Goal: Communication & Community: Answer question/provide support

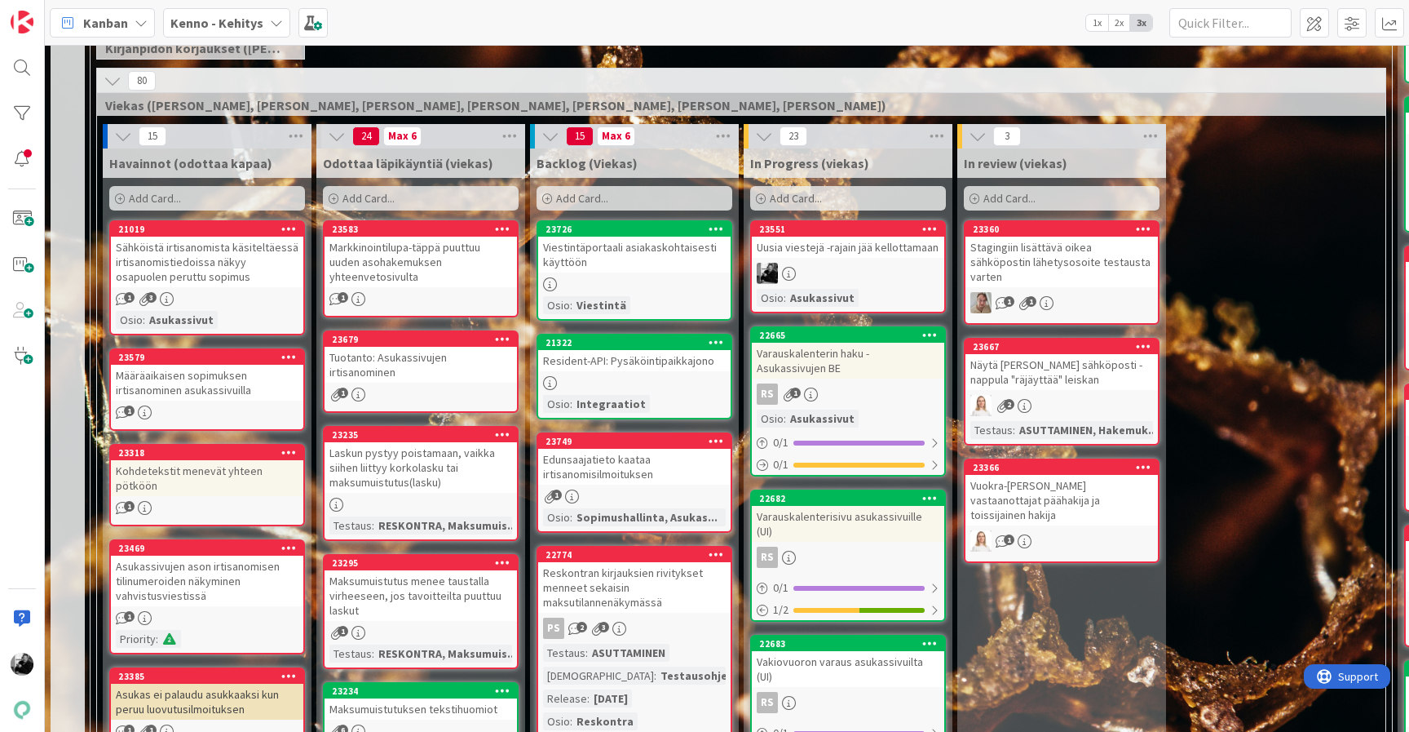
scroll to position [390, 0]
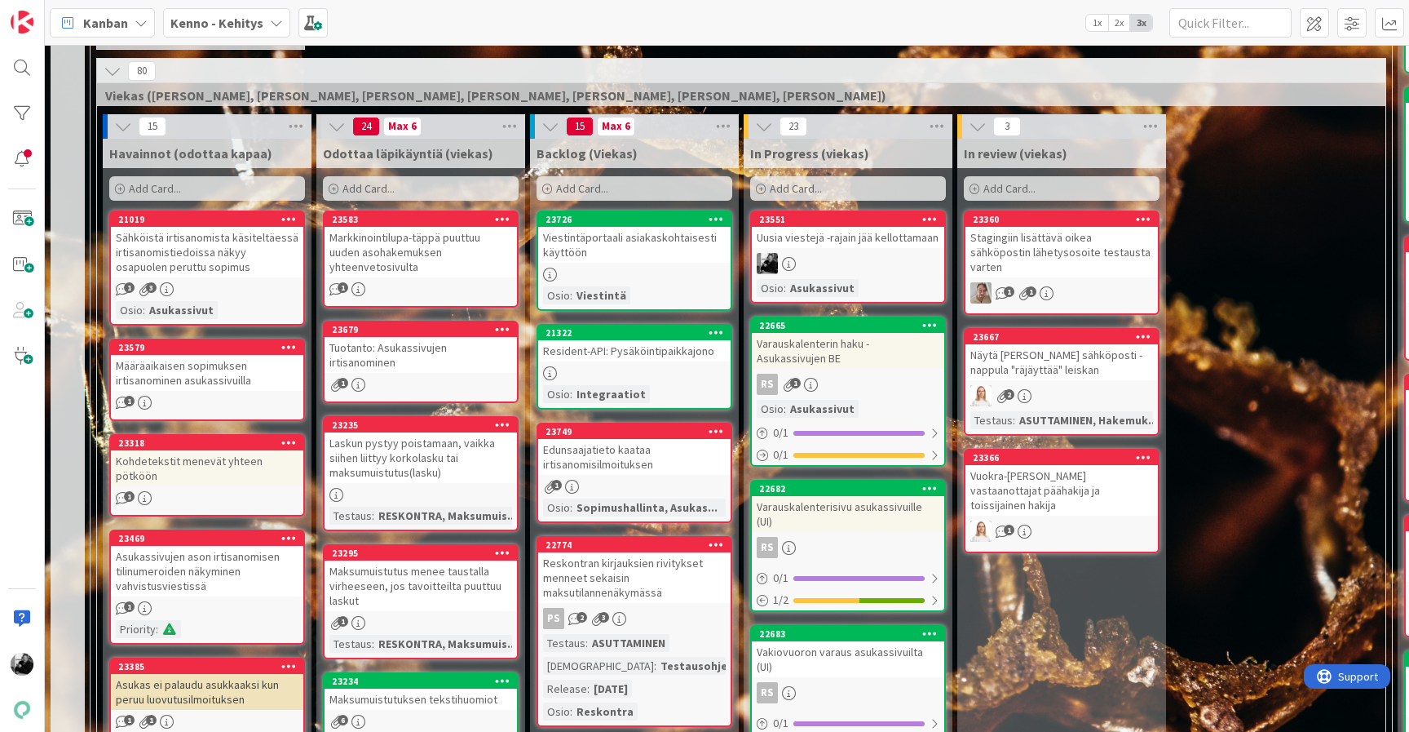
click at [847, 244] on div "Uusia viestejä -rajain jää kellottamaan" at bounding box center [848, 237] width 192 height 21
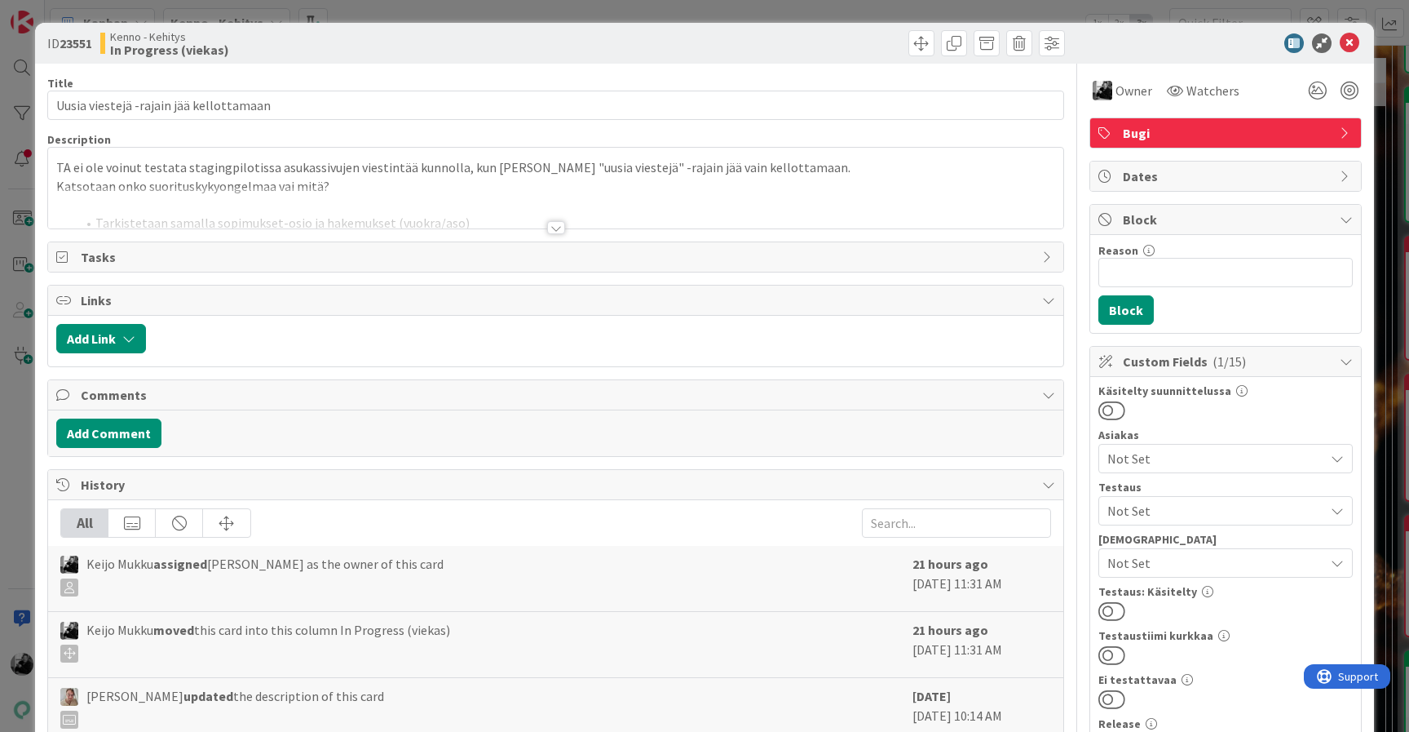
click at [560, 228] on div at bounding box center [556, 227] width 18 height 13
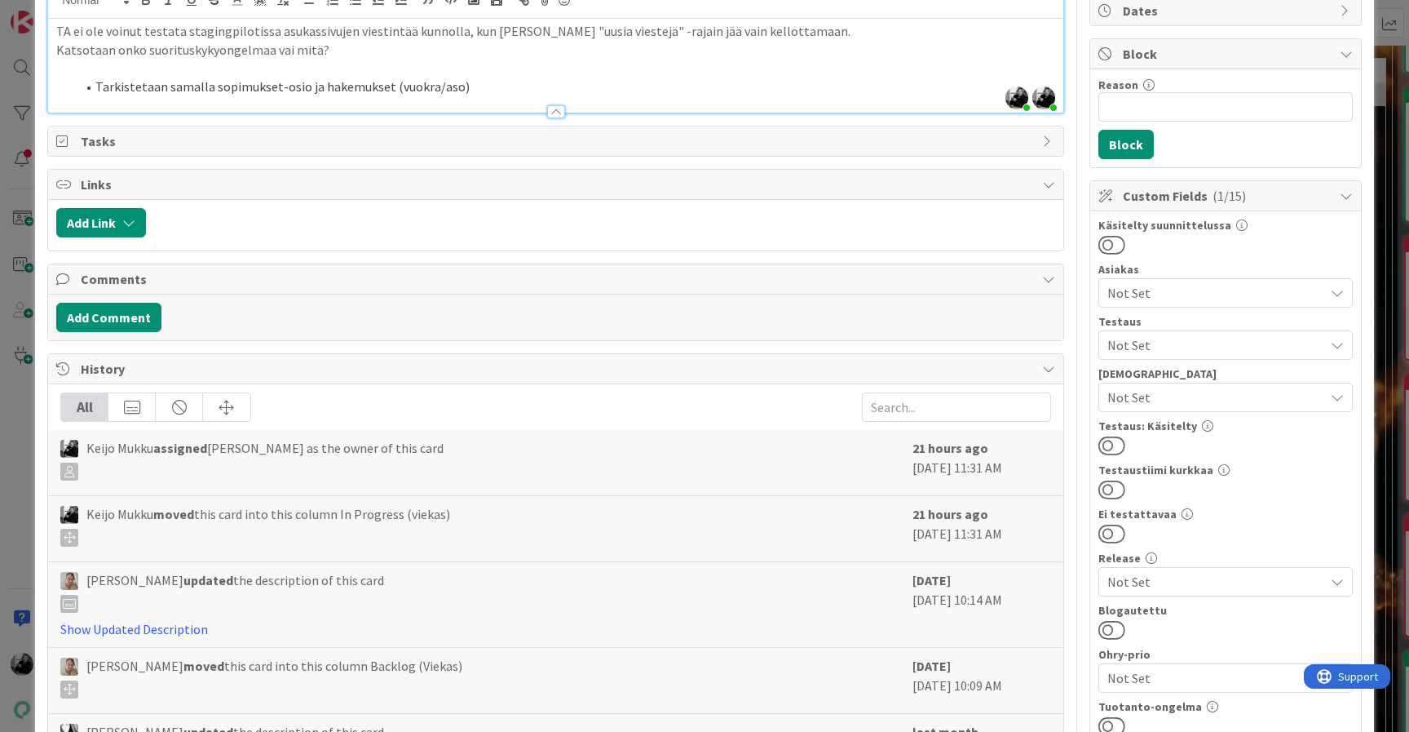
scroll to position [168, 0]
click at [113, 322] on button "Add Comment" at bounding box center [108, 314] width 105 height 29
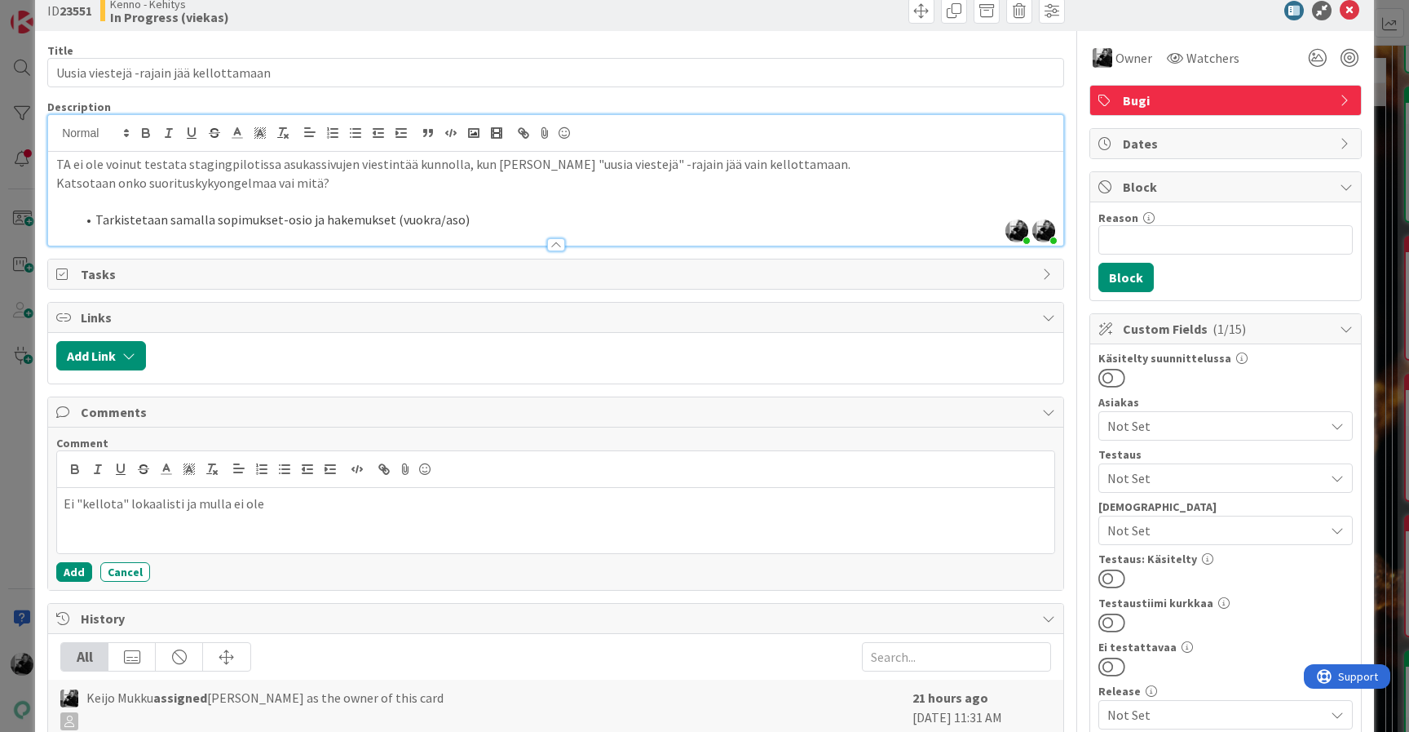
scroll to position [0, 0]
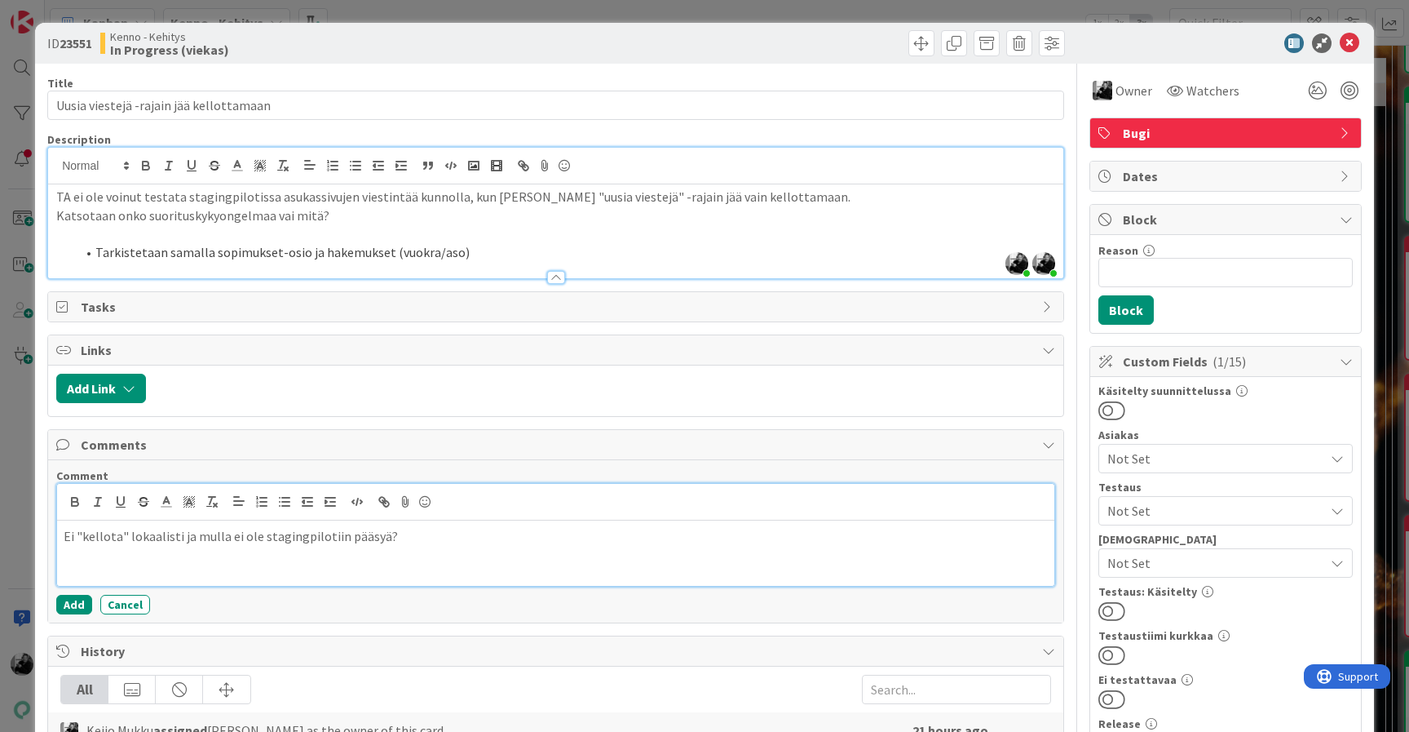
click at [219, 537] on p "Ei "kellota" lokaalisti ja mulla ei ole stagingpilotiin pääsyä?" at bounding box center [556, 536] width 985 height 19
click at [69, 602] on button "Add" at bounding box center [74, 605] width 36 height 20
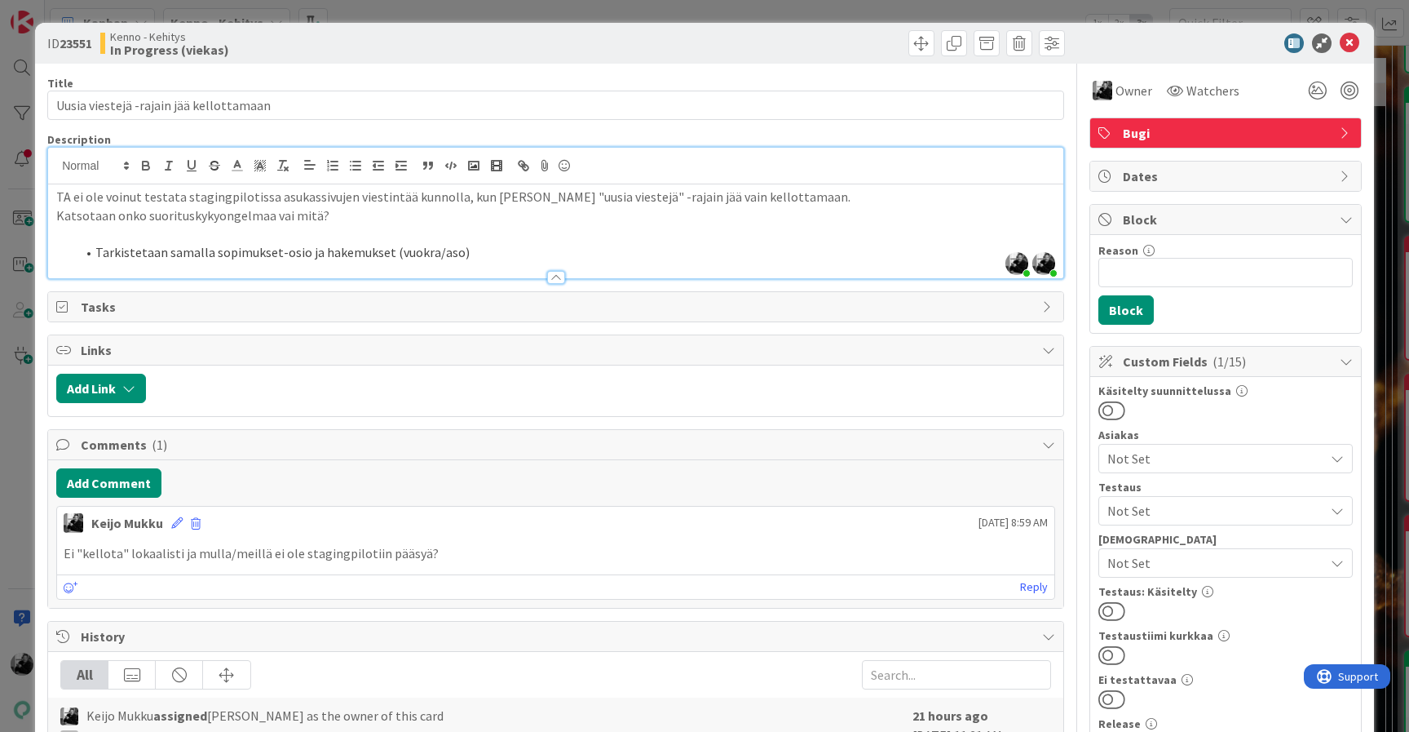
click at [1355, 37] on icon at bounding box center [1350, 43] width 20 height 20
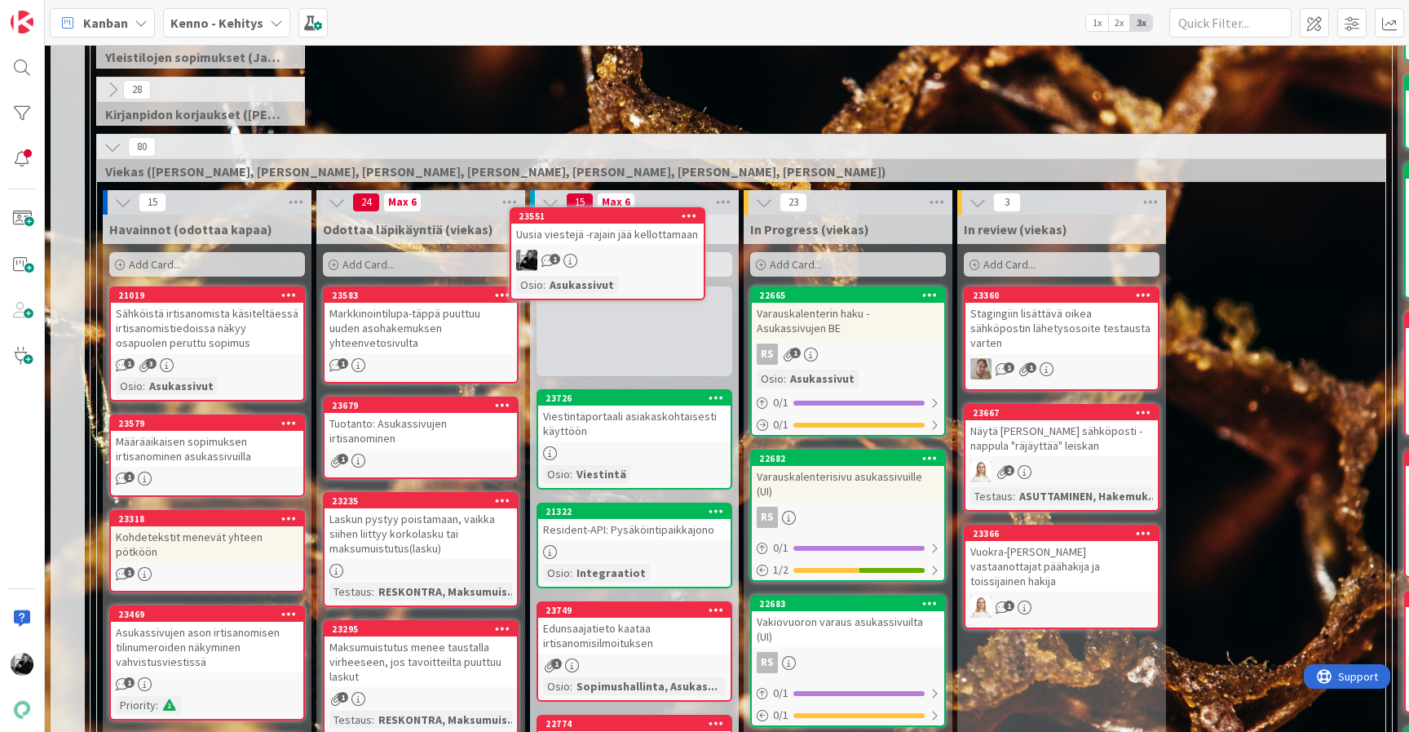
scroll to position [302, 0]
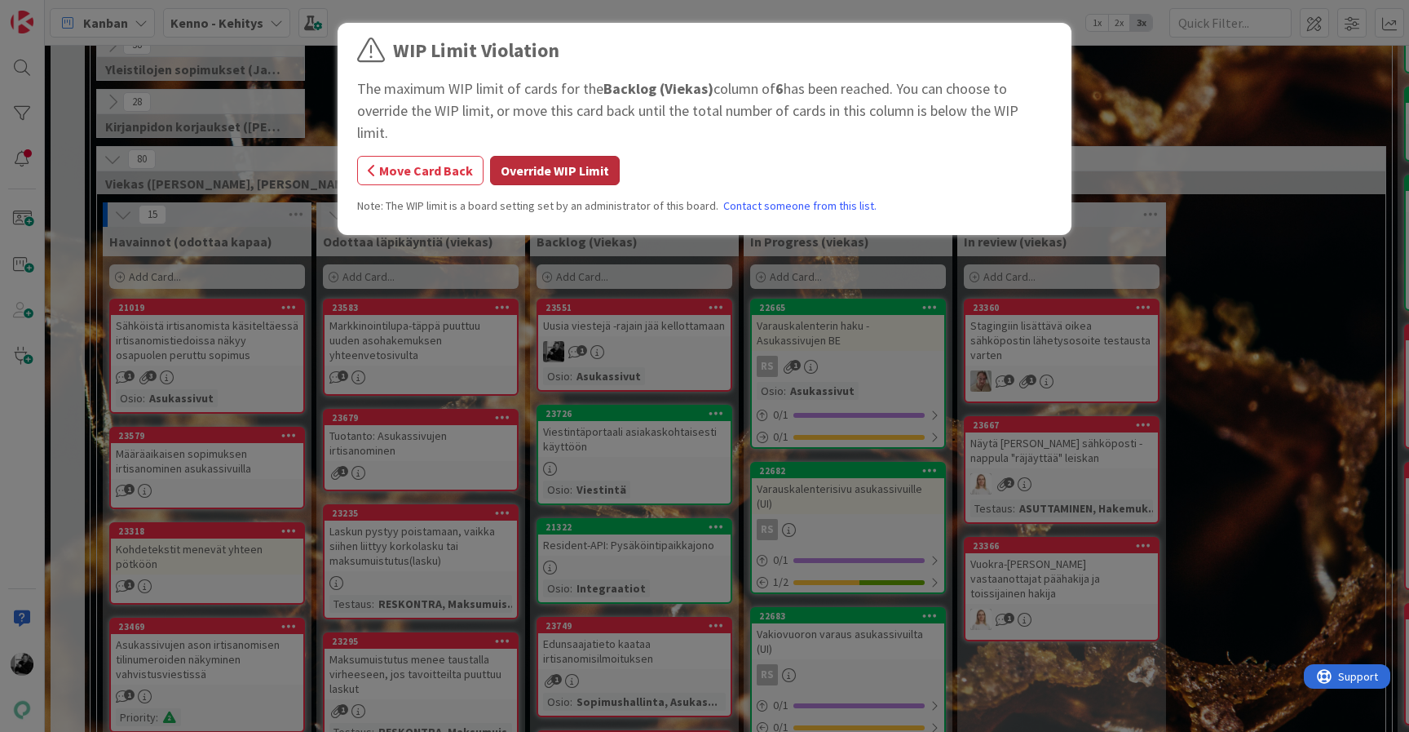
click at [557, 156] on button "Override WIP Limit" at bounding box center [555, 170] width 130 height 29
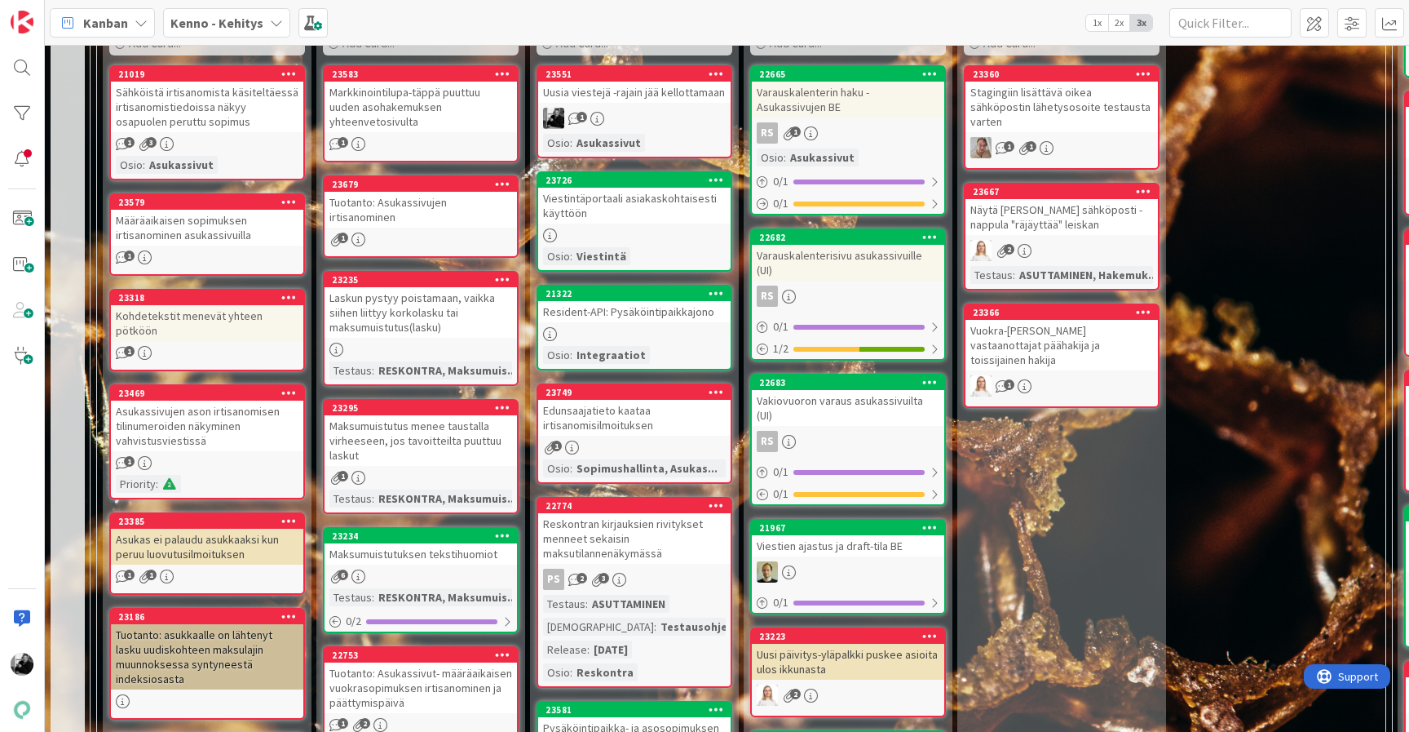
scroll to position [374, 0]
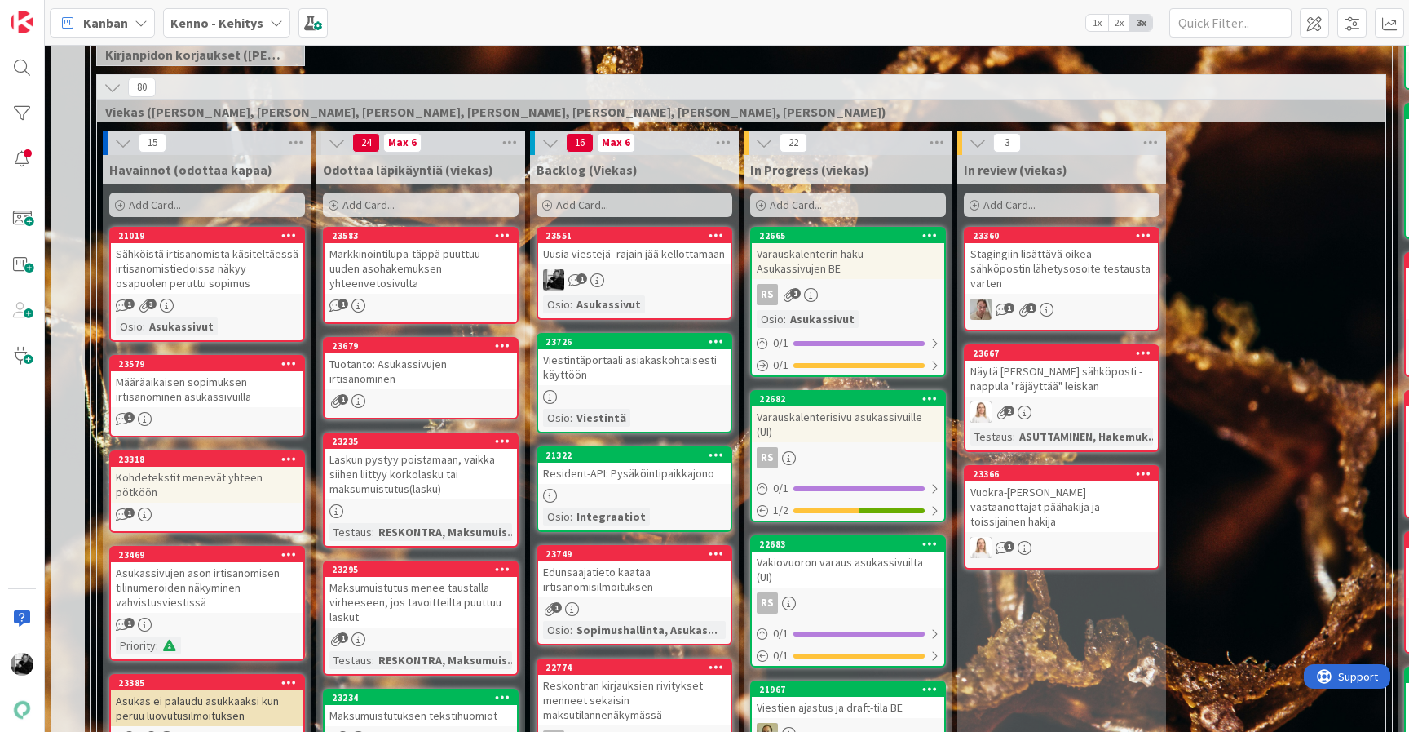
click at [628, 371] on div "Viestintäportaali asiakaskohtaisesti käyttöön" at bounding box center [634, 367] width 192 height 36
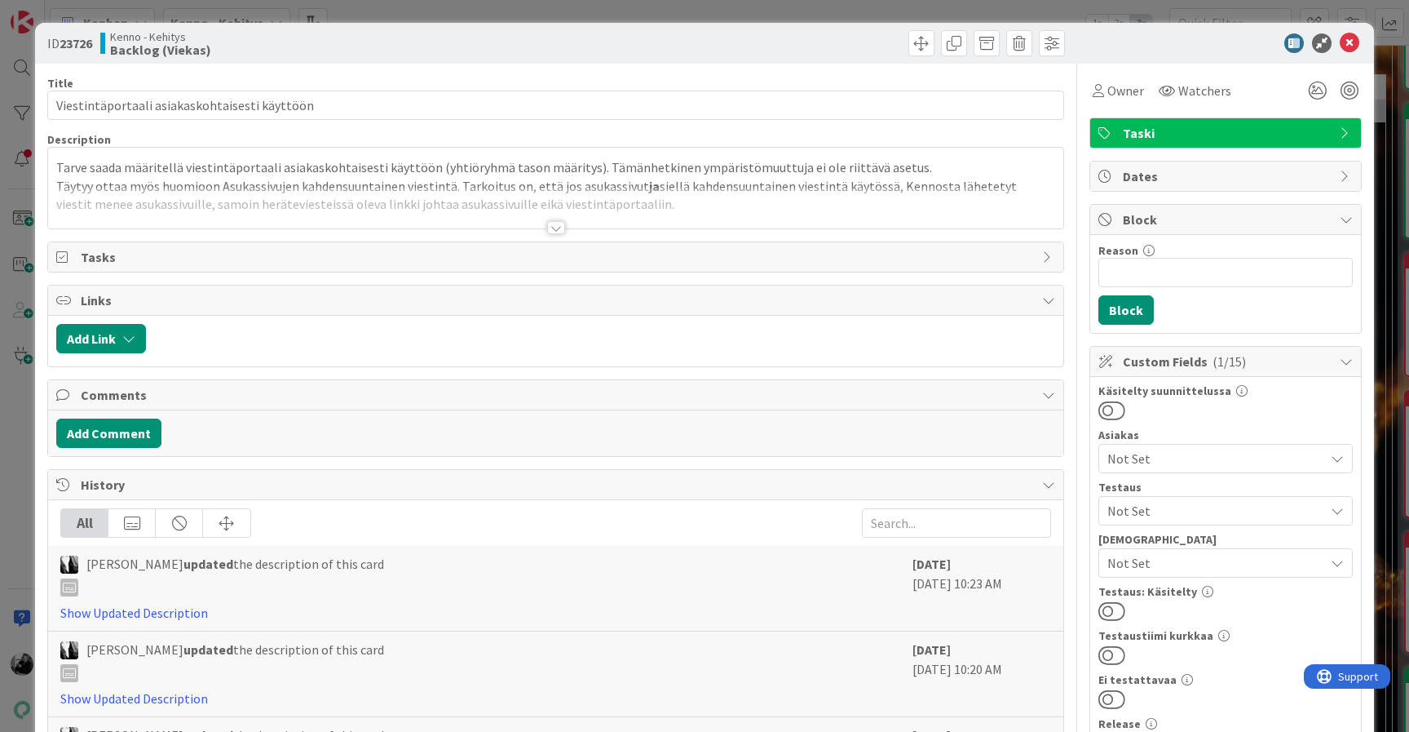
click at [560, 232] on div at bounding box center [556, 227] width 18 height 13
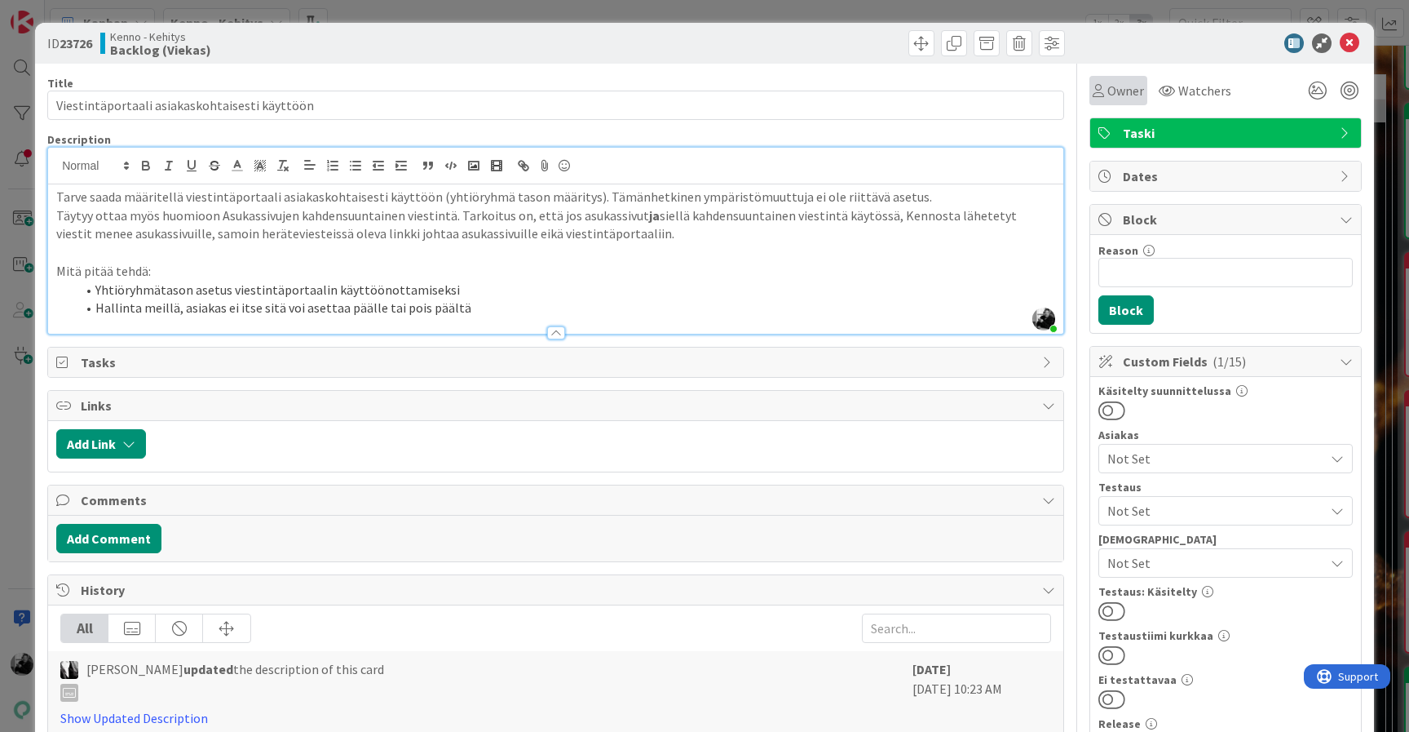
click at [1117, 85] on span "Owner" at bounding box center [1126, 91] width 37 height 20
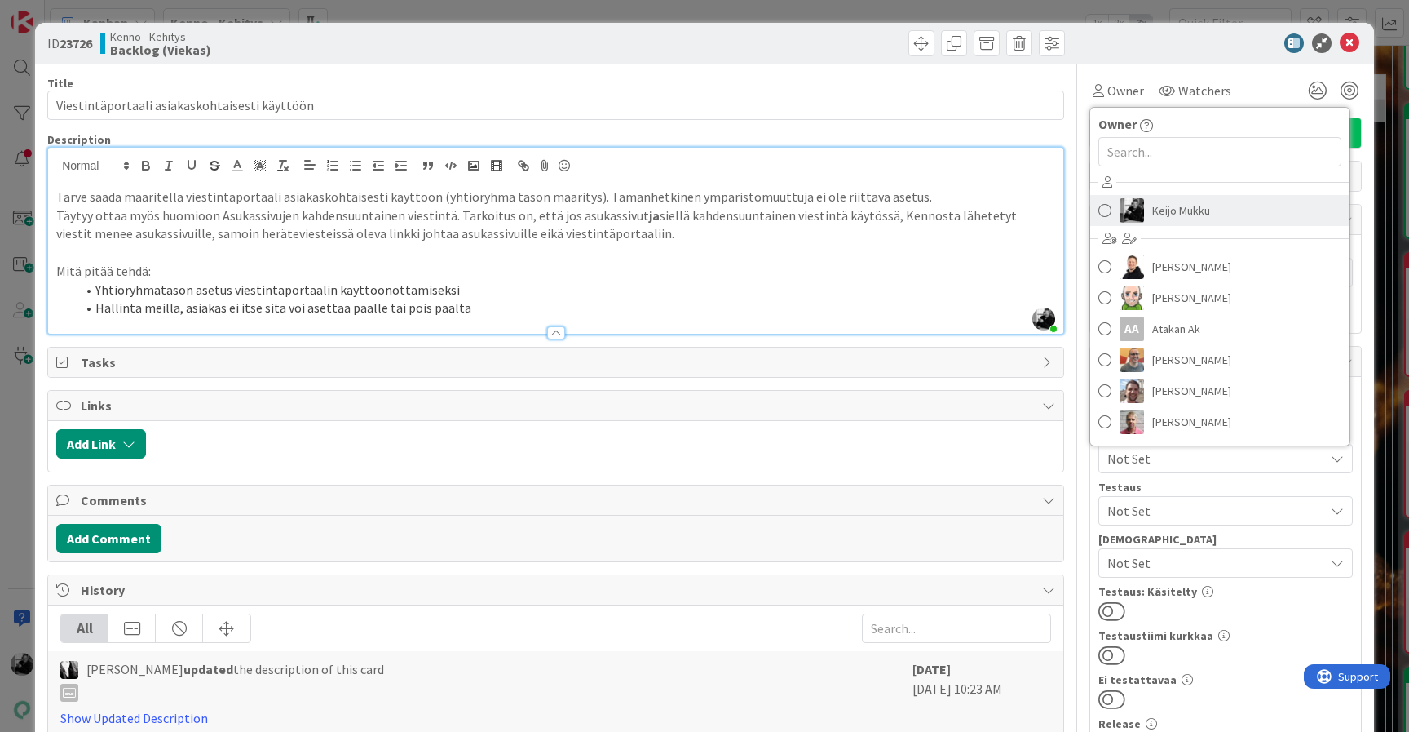
click at [1154, 217] on span "Keijo Mukku" at bounding box center [1182, 210] width 58 height 24
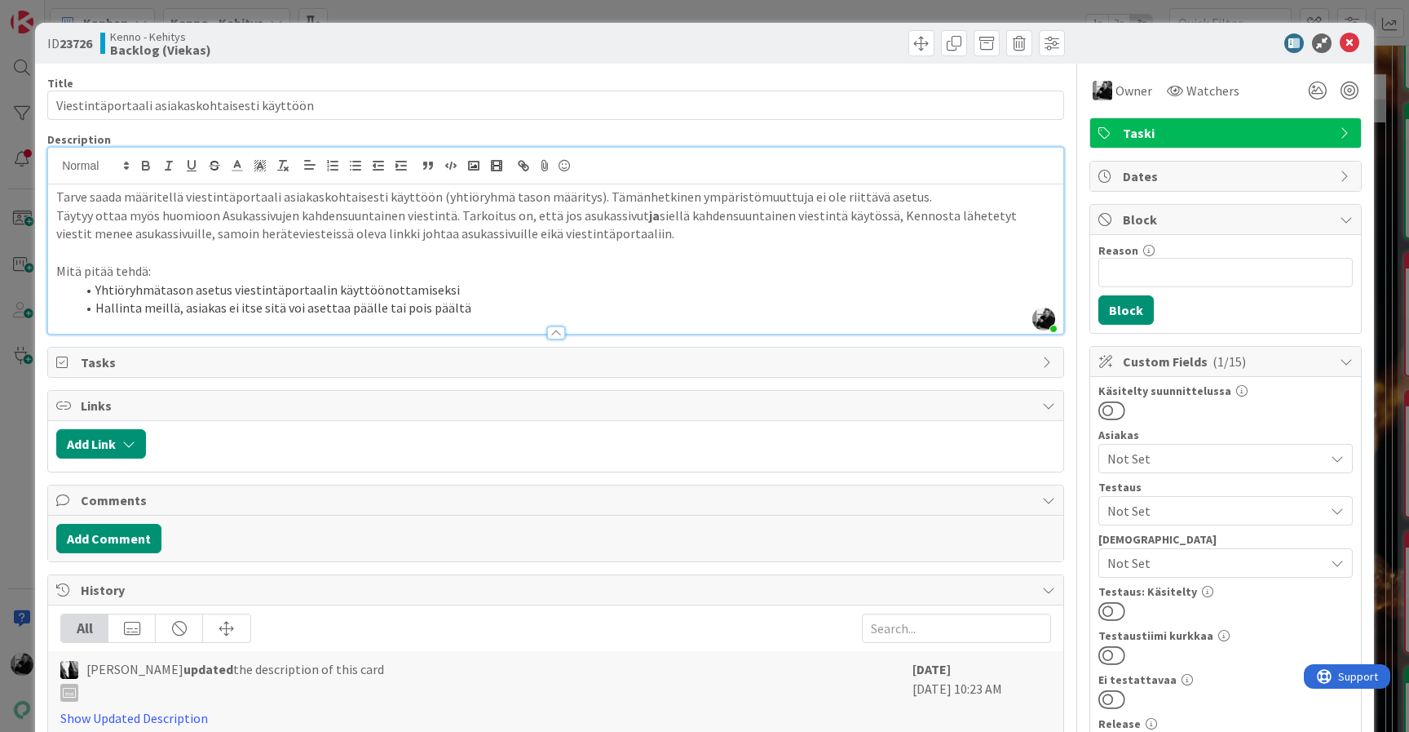
click at [1360, 38] on div at bounding box center [1217, 43] width 289 height 20
click at [1353, 40] on icon at bounding box center [1350, 43] width 20 height 20
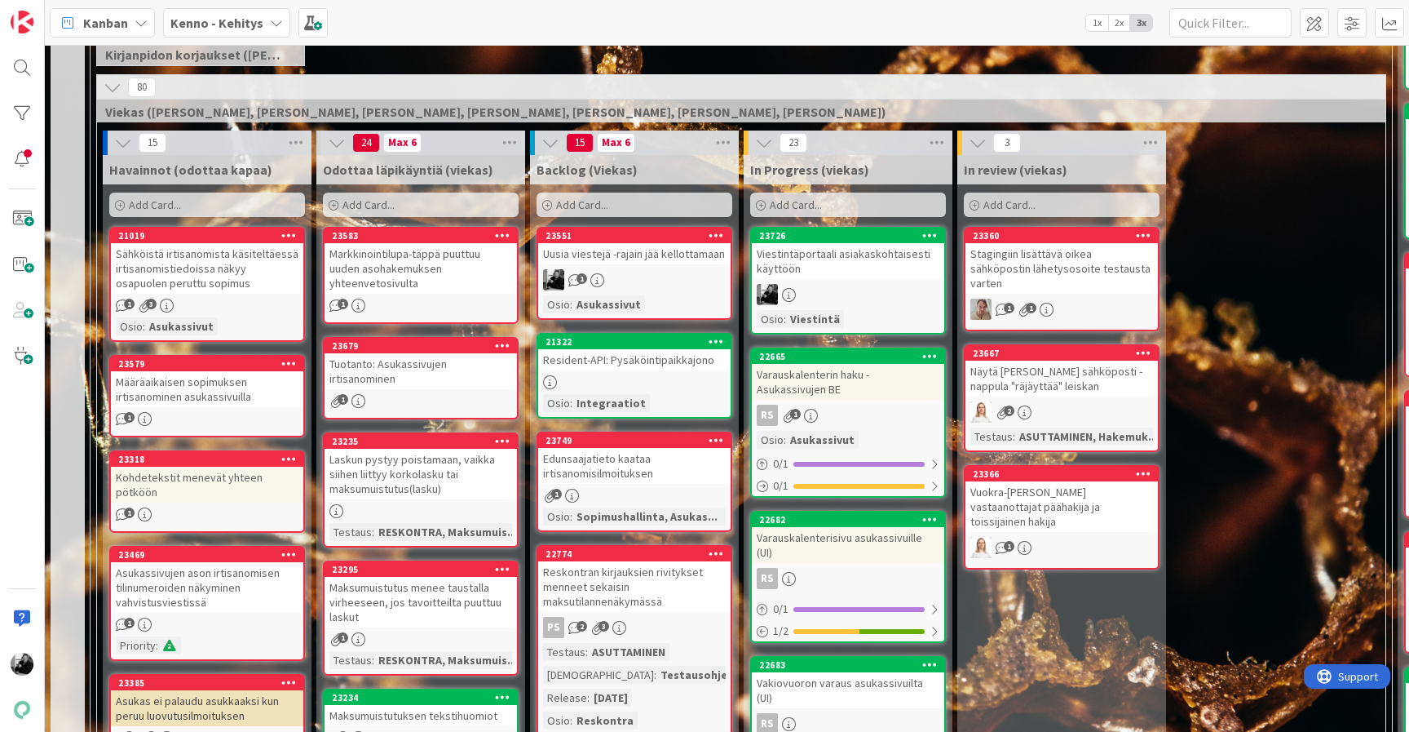
click at [842, 260] on div "Viestintäportaali asiakaskohtaisesti käyttöön" at bounding box center [848, 261] width 192 height 36
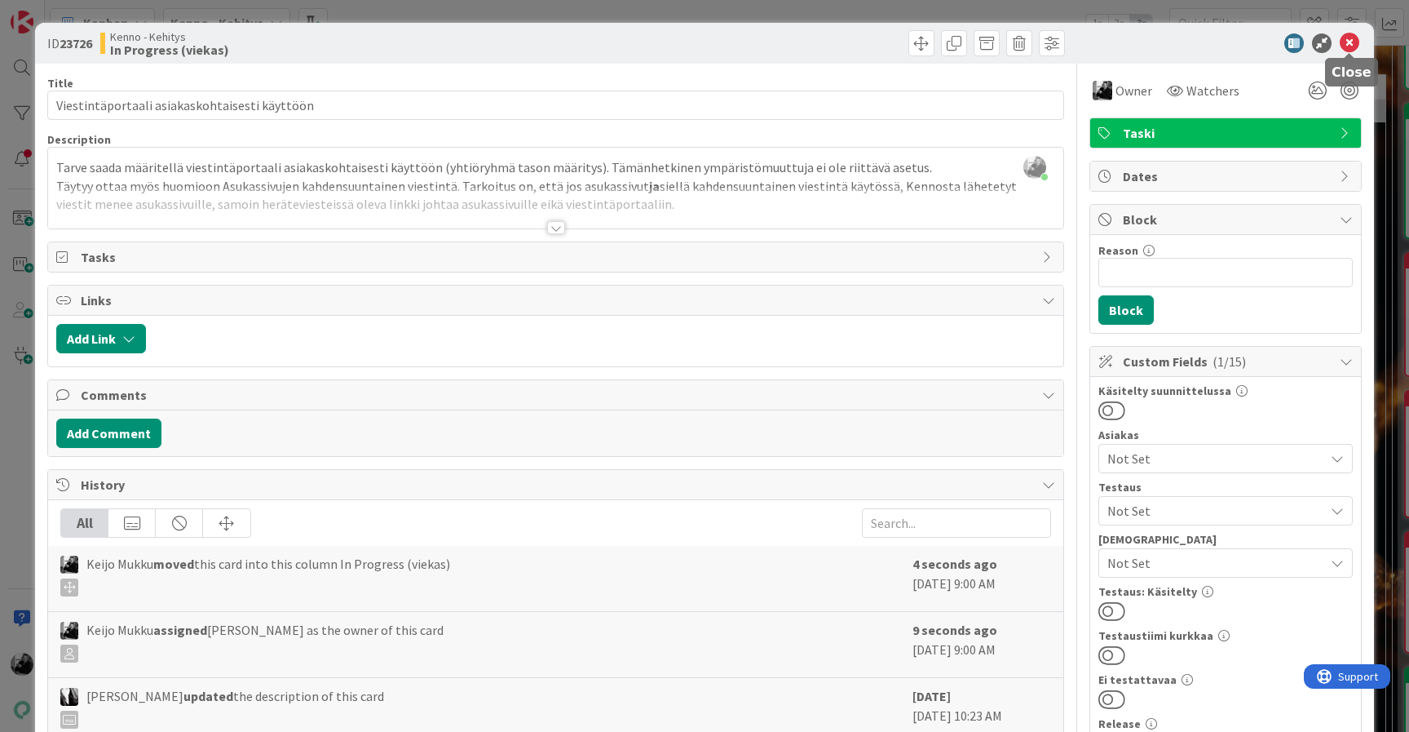
click at [1345, 38] on icon at bounding box center [1350, 43] width 20 height 20
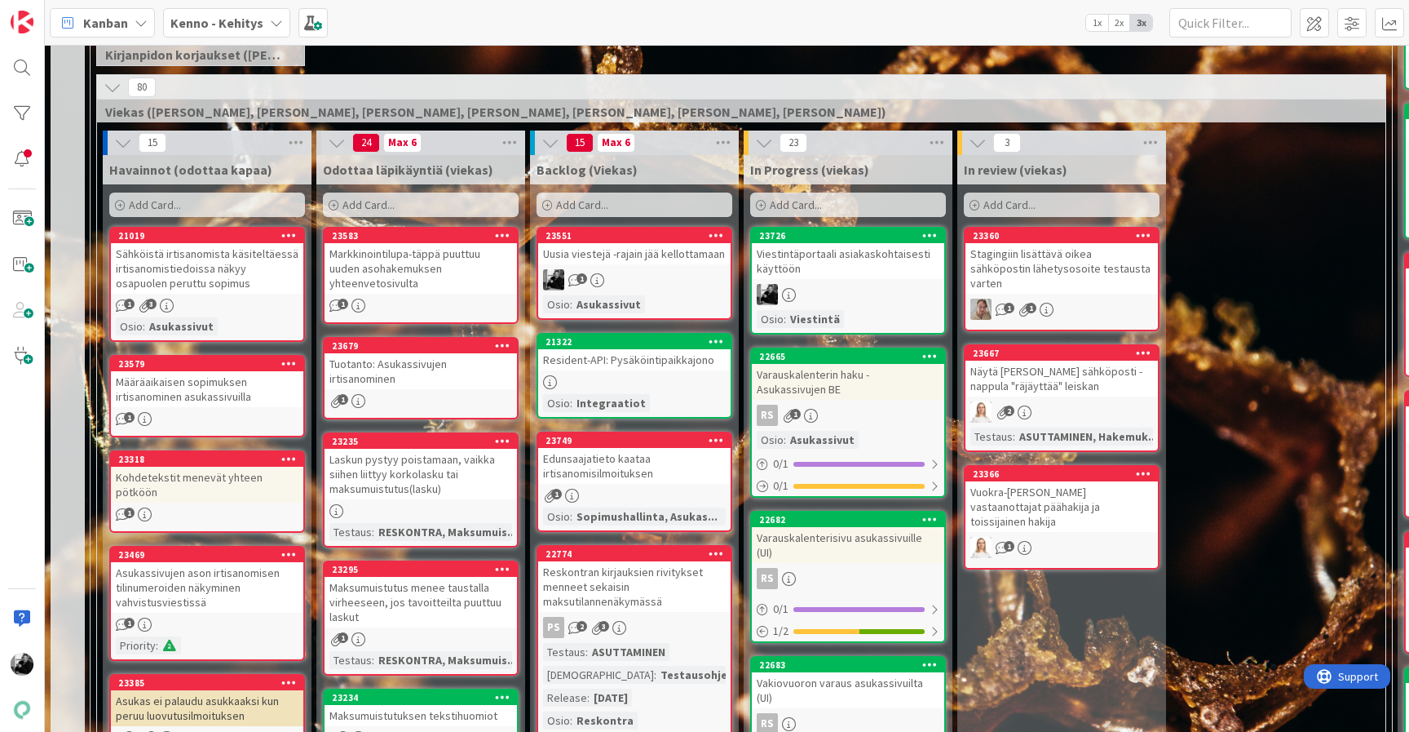
click at [615, 254] on div "Uusia viestejä -rajain jää kellottamaan" at bounding box center [634, 253] width 192 height 21
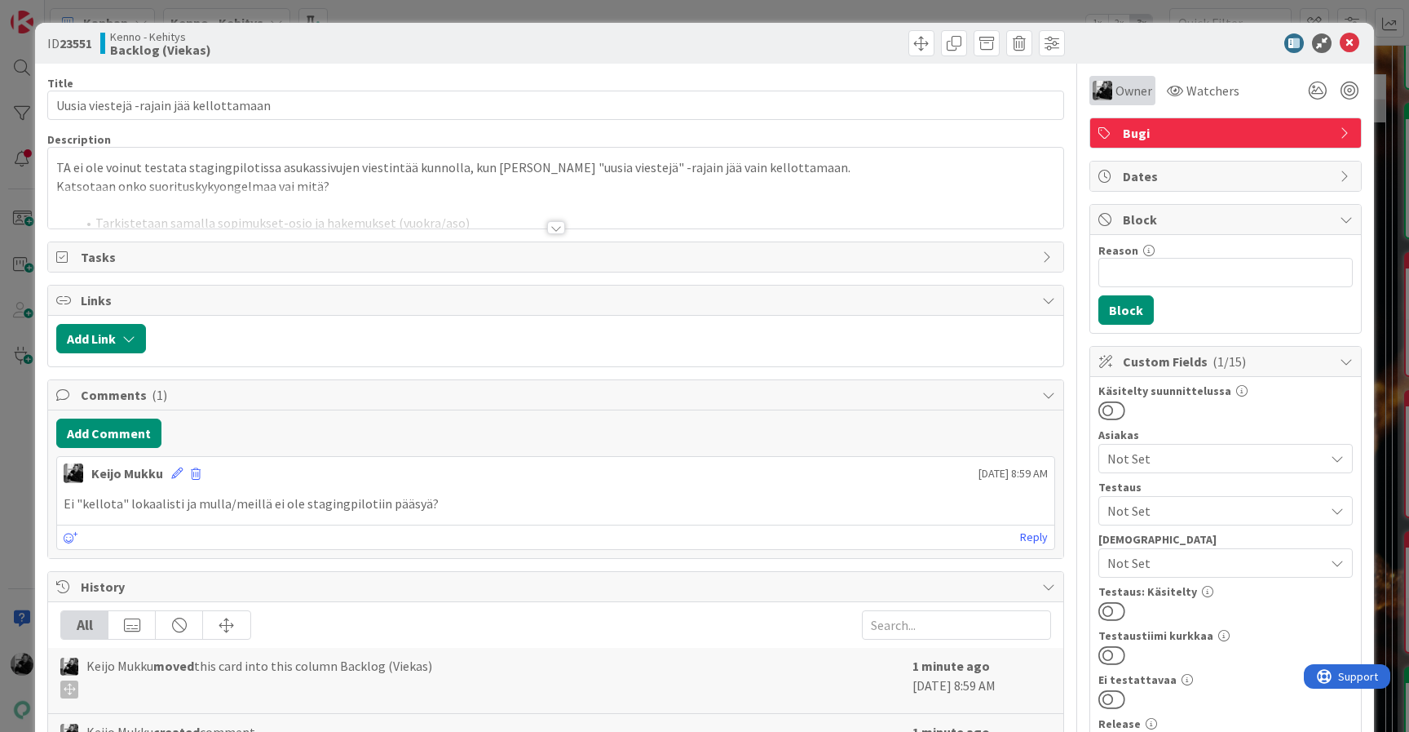
click at [1135, 88] on span "Owner" at bounding box center [1134, 91] width 37 height 20
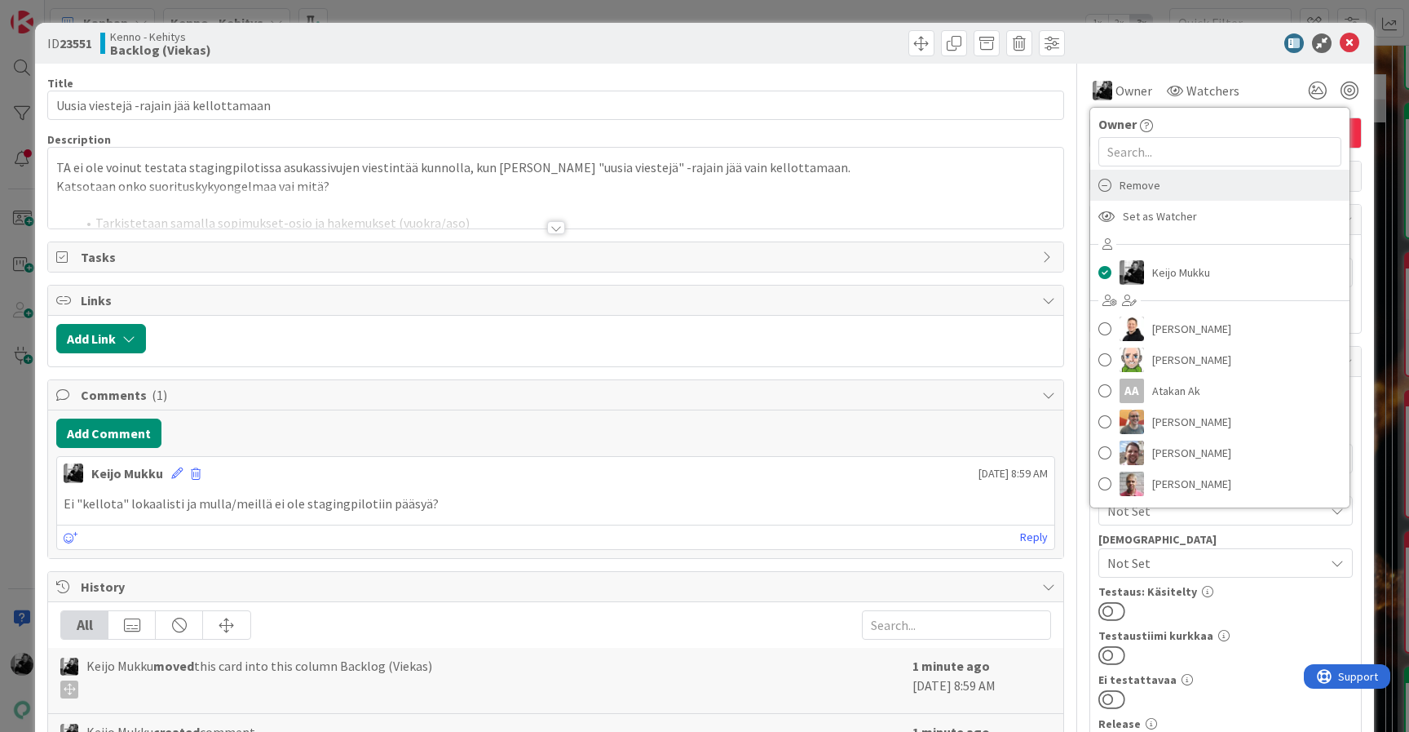
click at [1147, 188] on span "Remove" at bounding box center [1140, 185] width 41 height 24
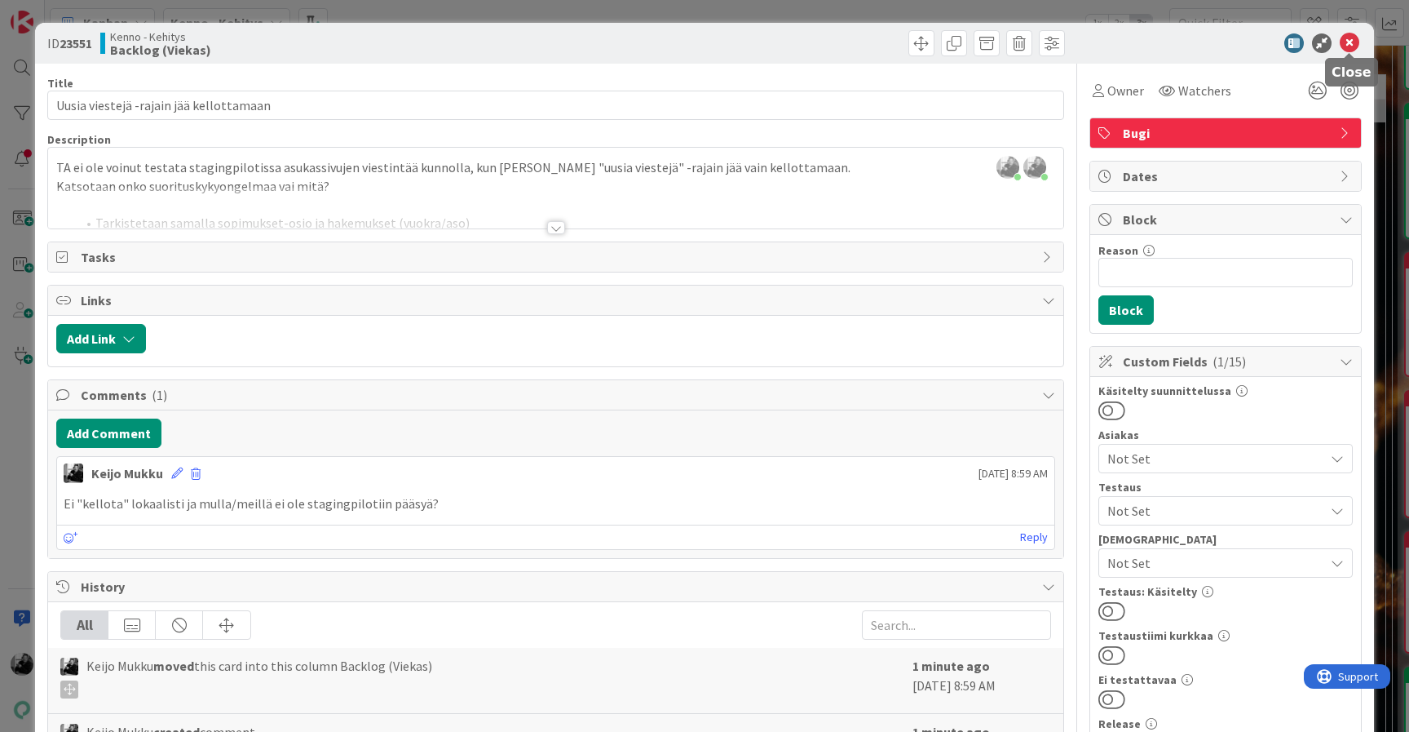
click at [1348, 42] on icon at bounding box center [1350, 43] width 20 height 20
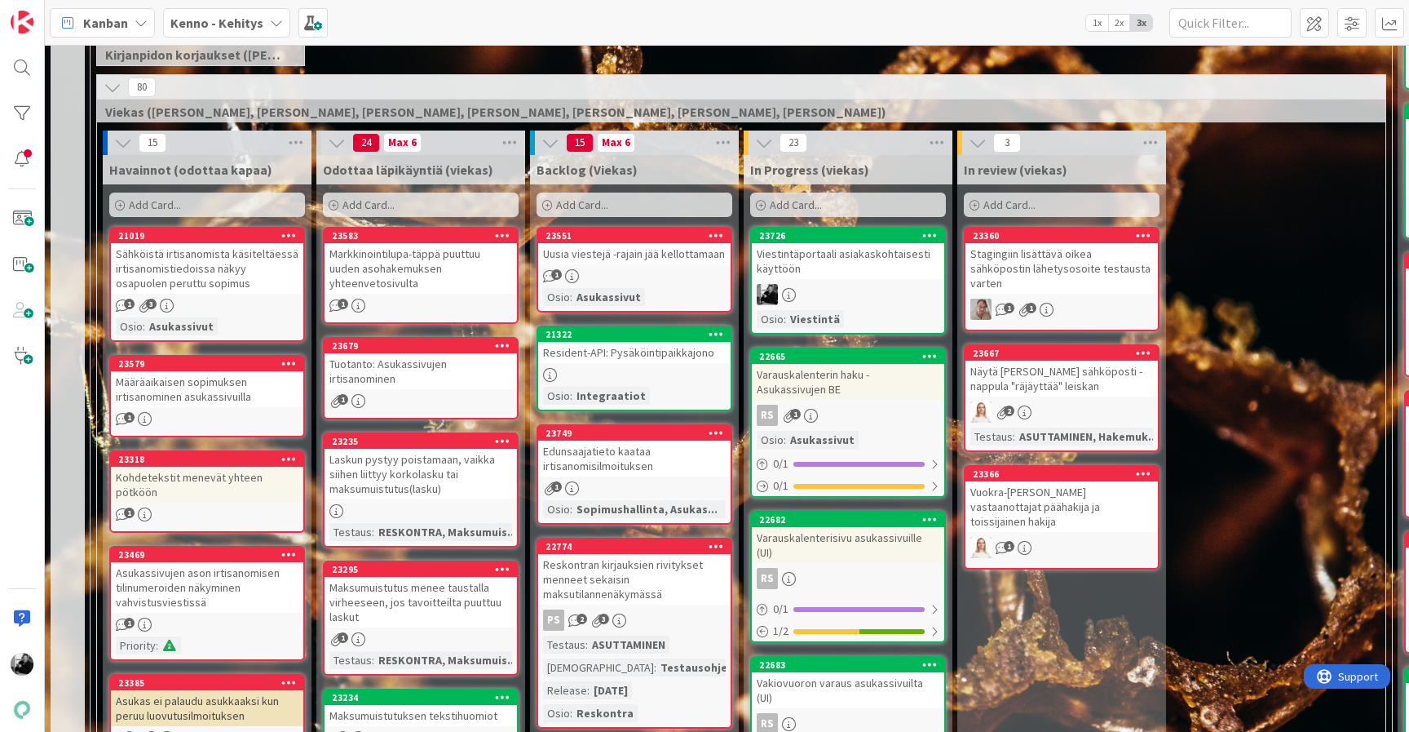
click at [663, 260] on div "Uusia viestejä -rajain jää kellottamaan" at bounding box center [634, 253] width 192 height 21
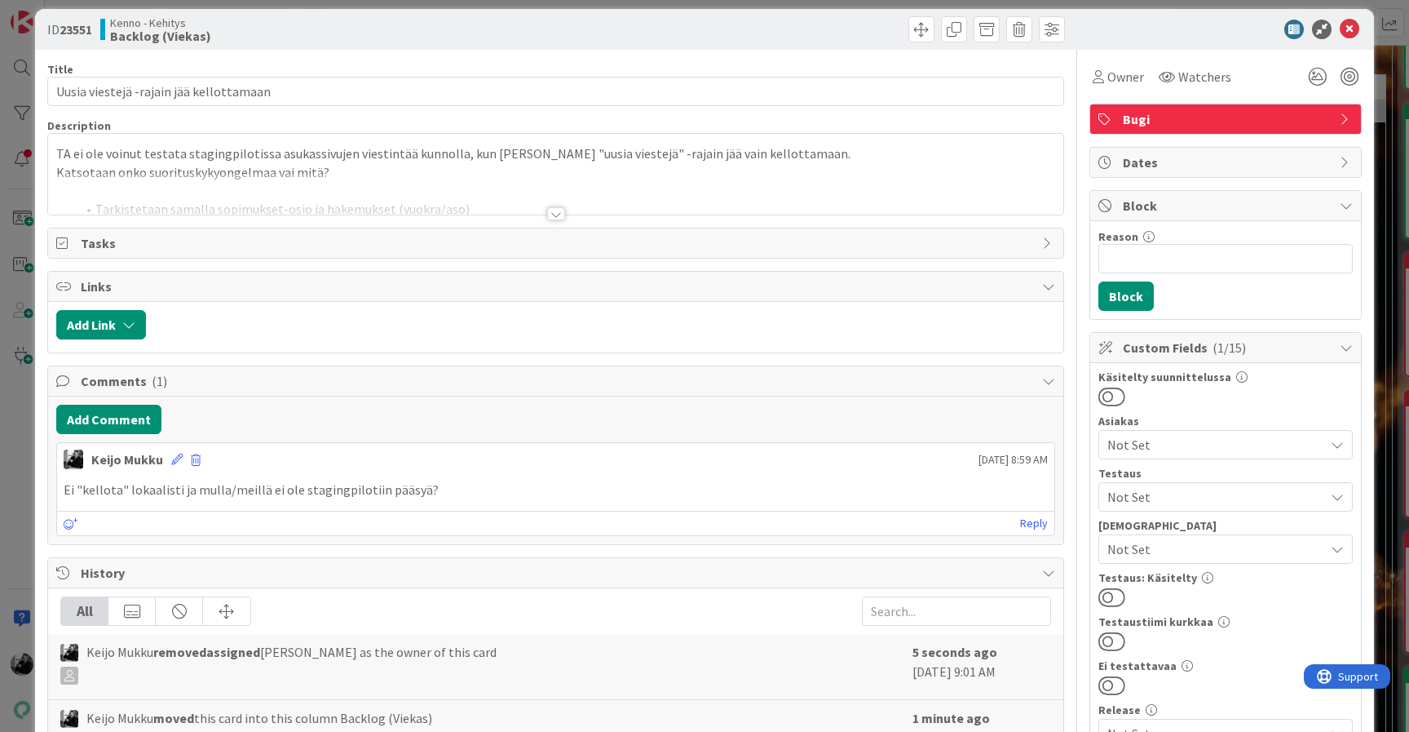
scroll to position [20, 0]
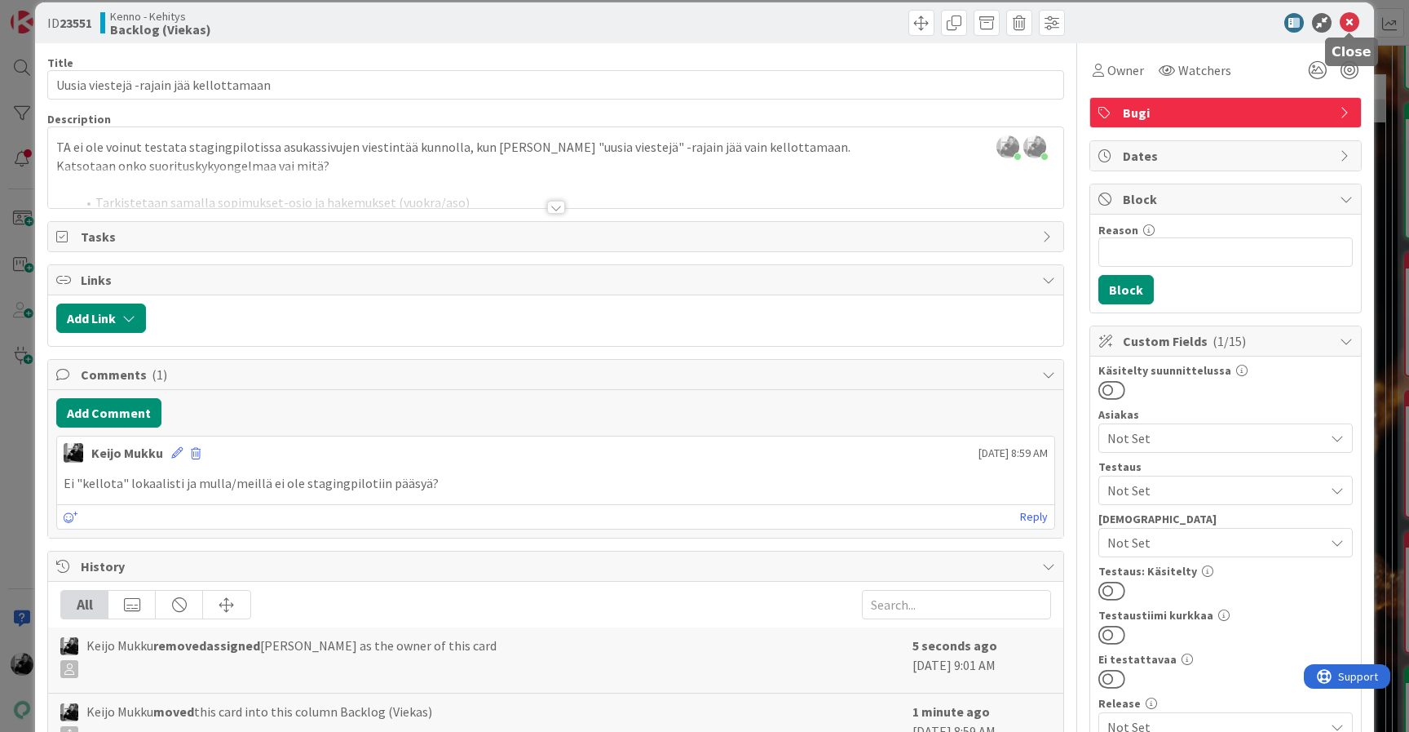
click at [1356, 20] on icon at bounding box center [1350, 23] width 20 height 20
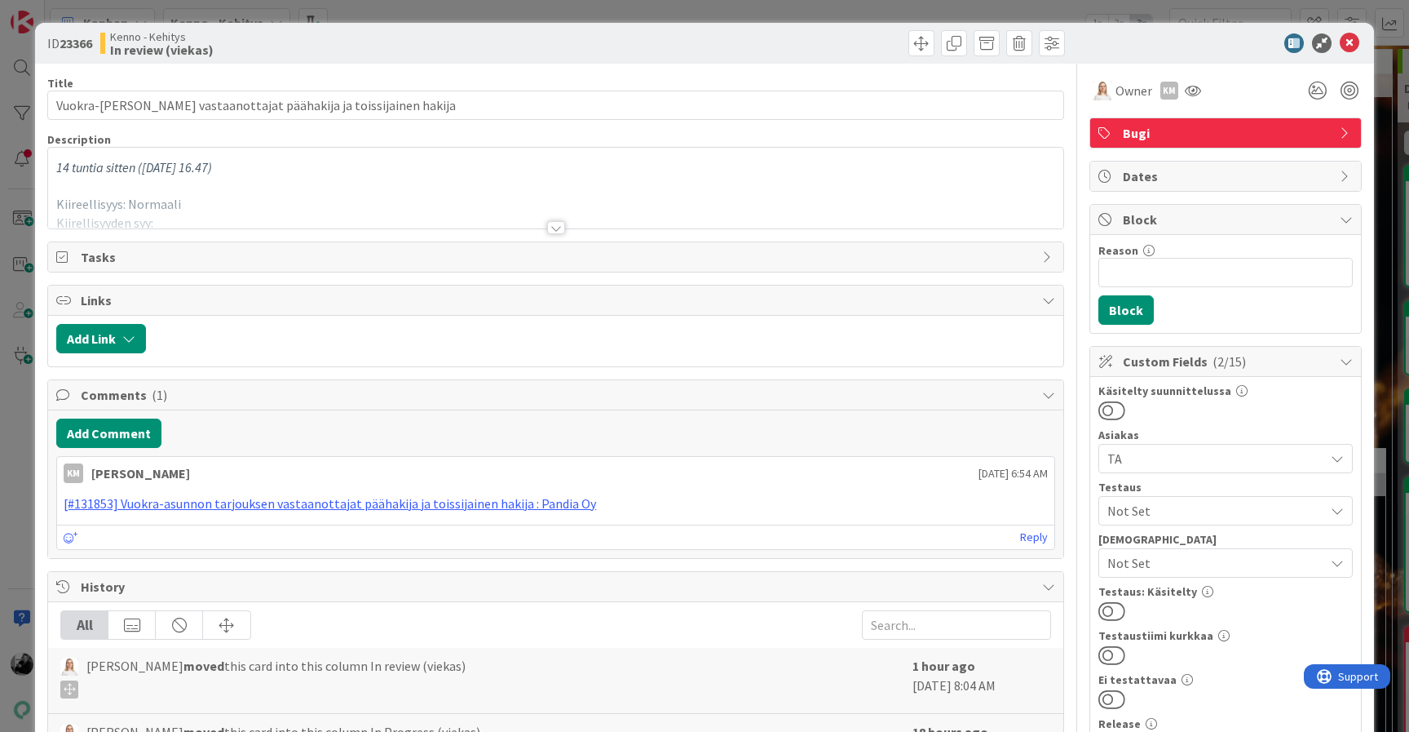
click at [555, 228] on div at bounding box center [556, 227] width 18 height 13
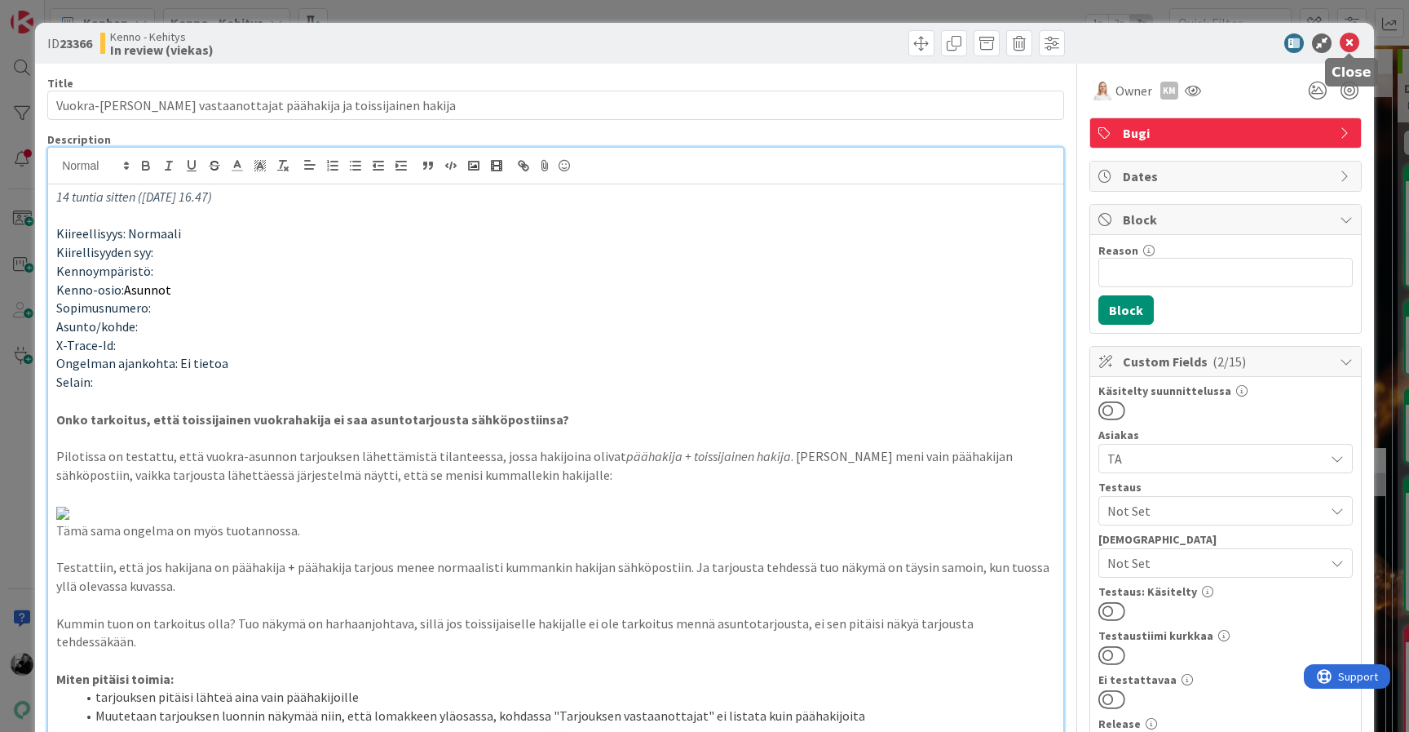
click at [1347, 49] on icon at bounding box center [1350, 43] width 20 height 20
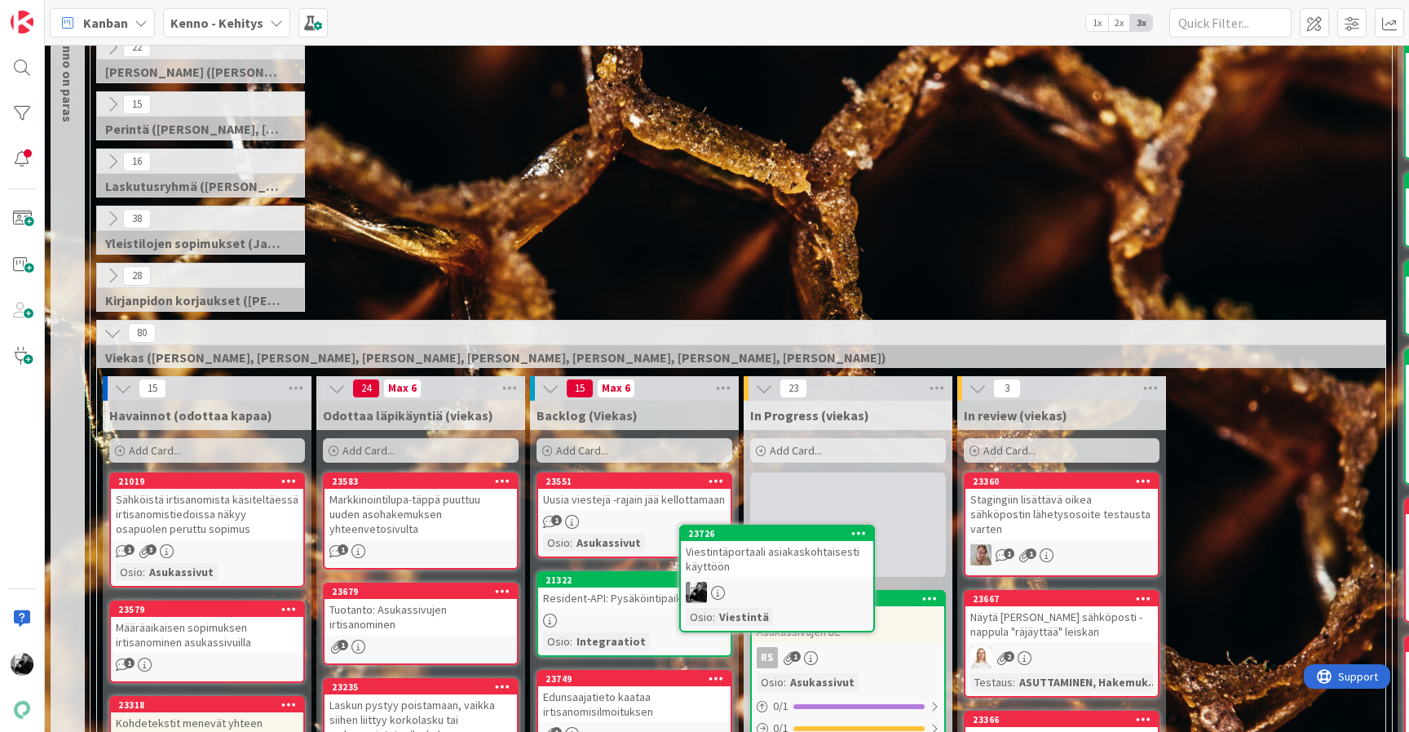
scroll to position [152, 0]
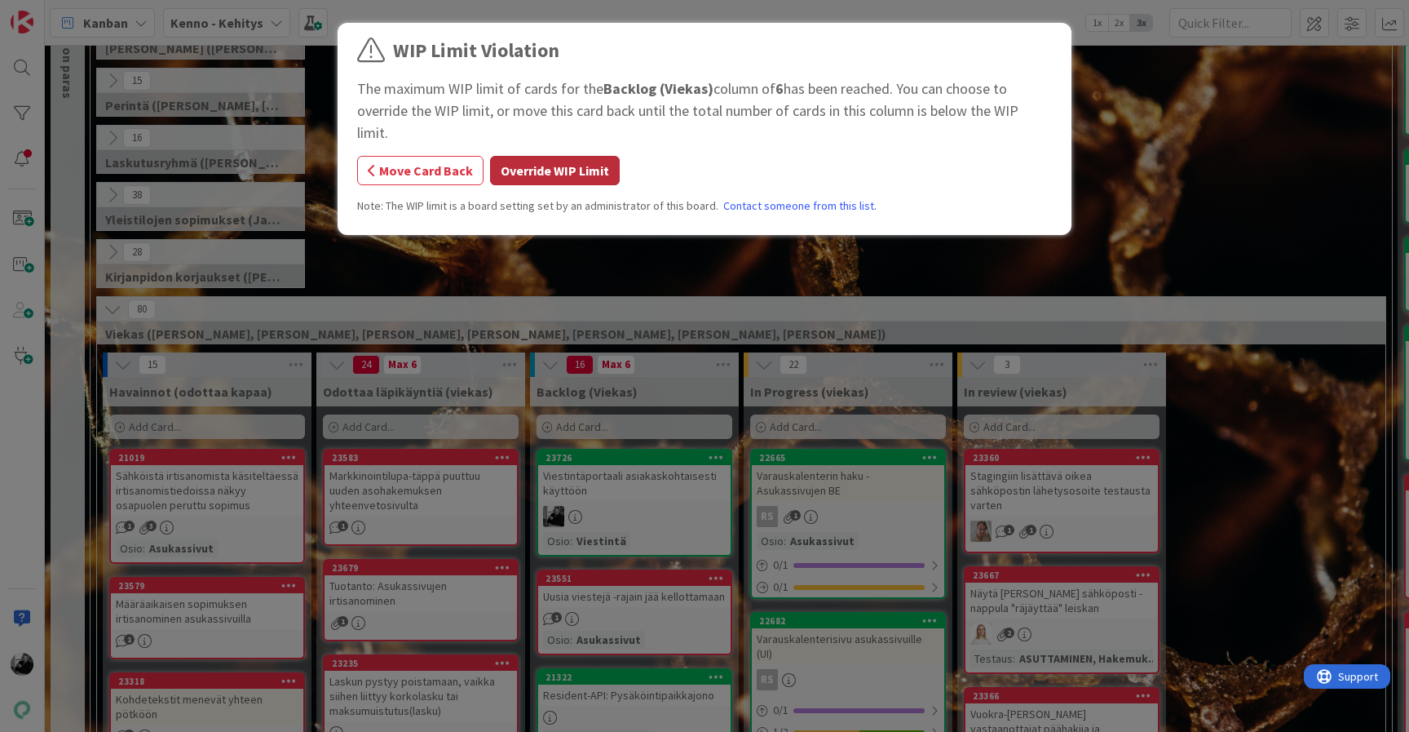
click at [551, 156] on button "Override WIP Limit" at bounding box center [555, 170] width 130 height 29
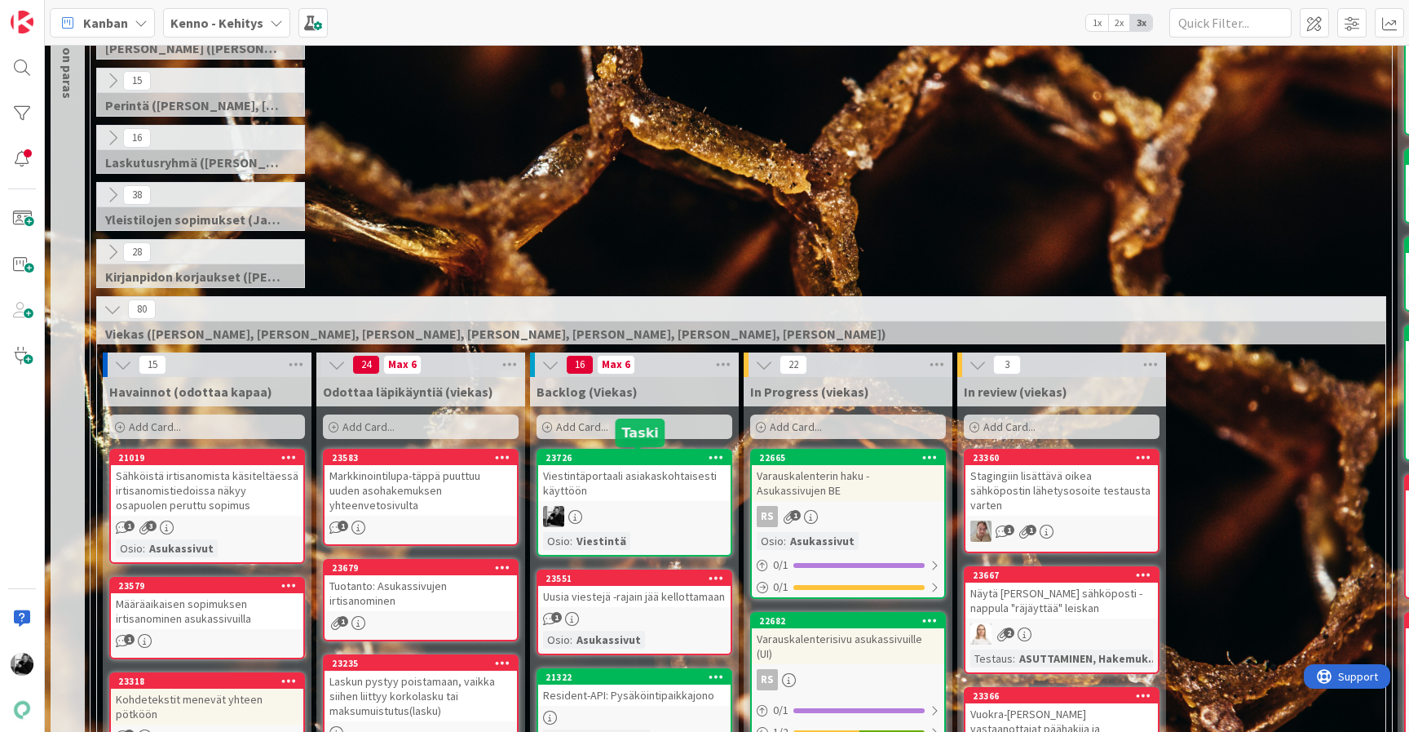
click at [657, 480] on div "Viestintäportaali asiakaskohtaisesti käyttöön" at bounding box center [634, 483] width 192 height 36
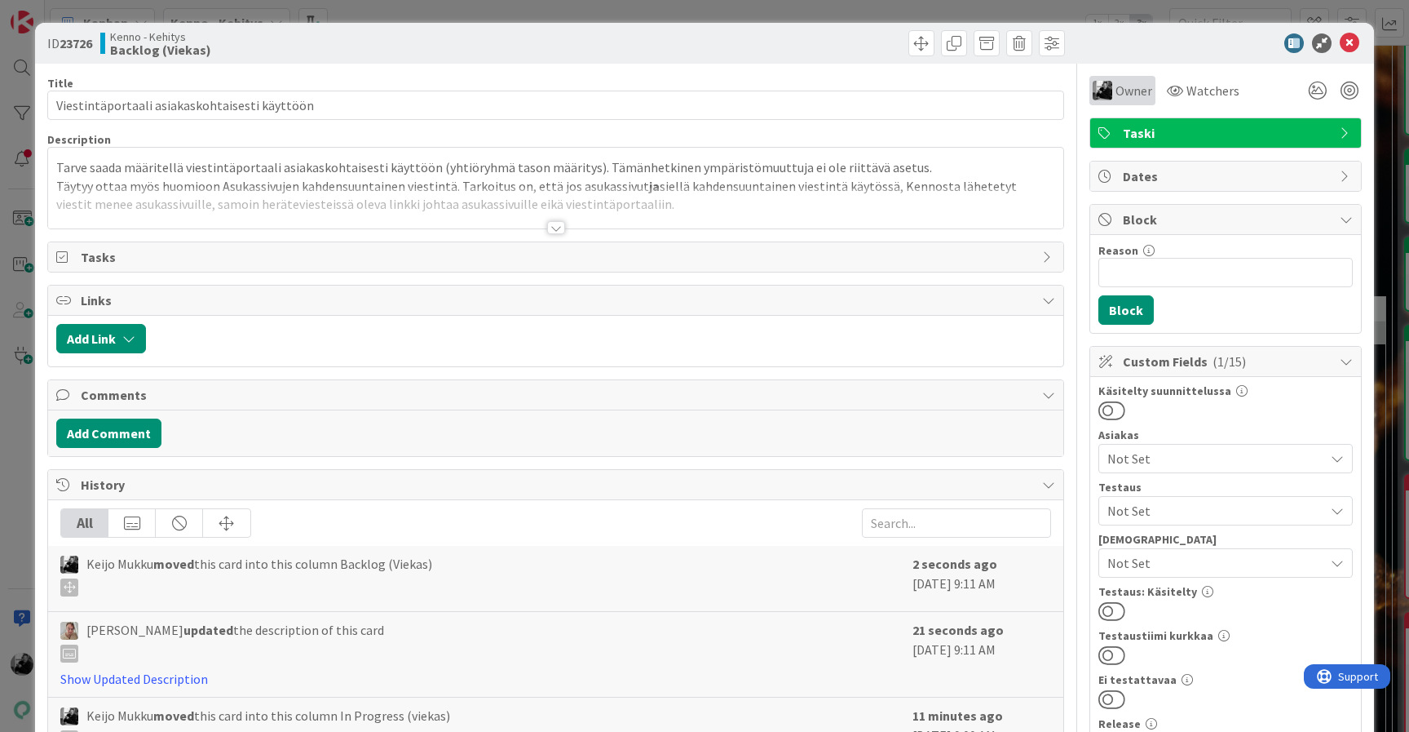
click at [1134, 91] on span "Owner" at bounding box center [1134, 91] width 37 height 20
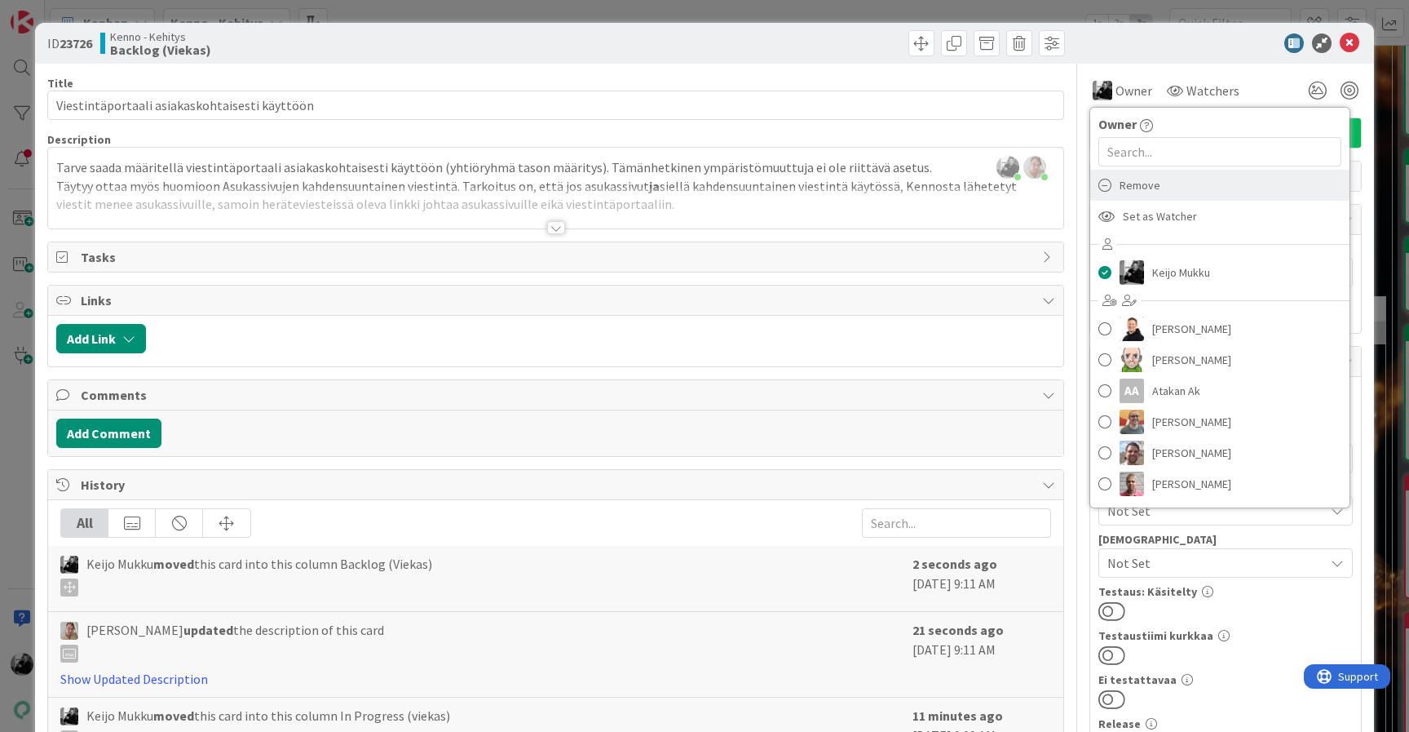
click at [1152, 185] on span "Remove" at bounding box center [1140, 185] width 41 height 24
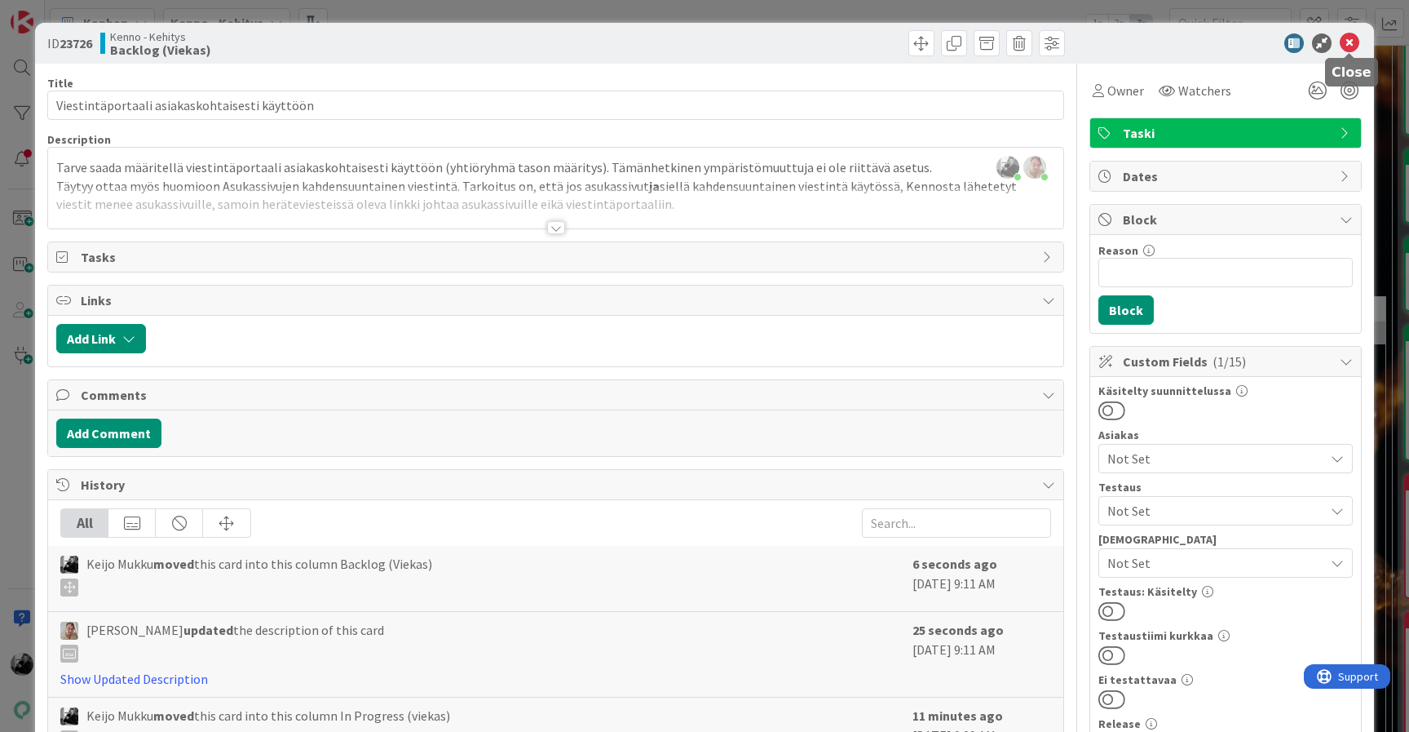
click at [1351, 44] on icon at bounding box center [1350, 43] width 20 height 20
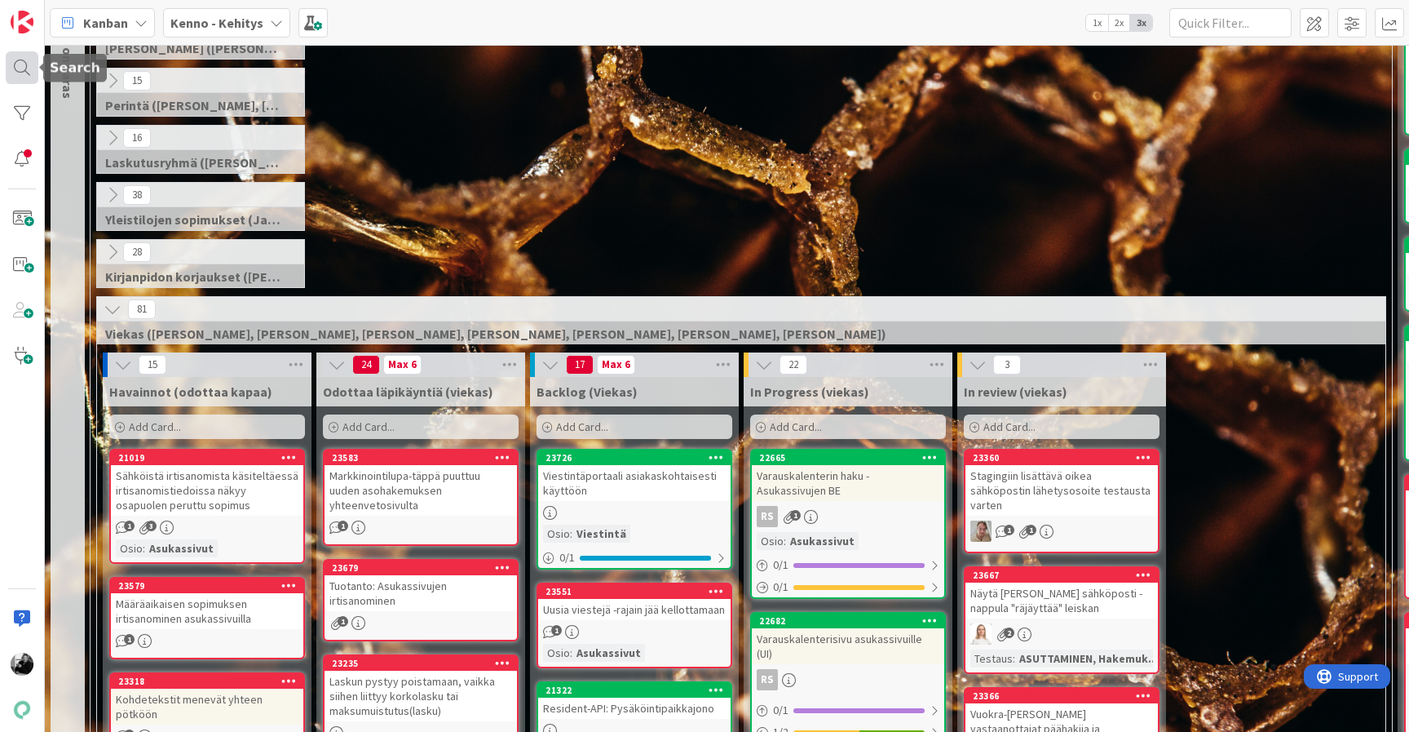
click at [20, 74] on div at bounding box center [22, 67] width 33 height 33
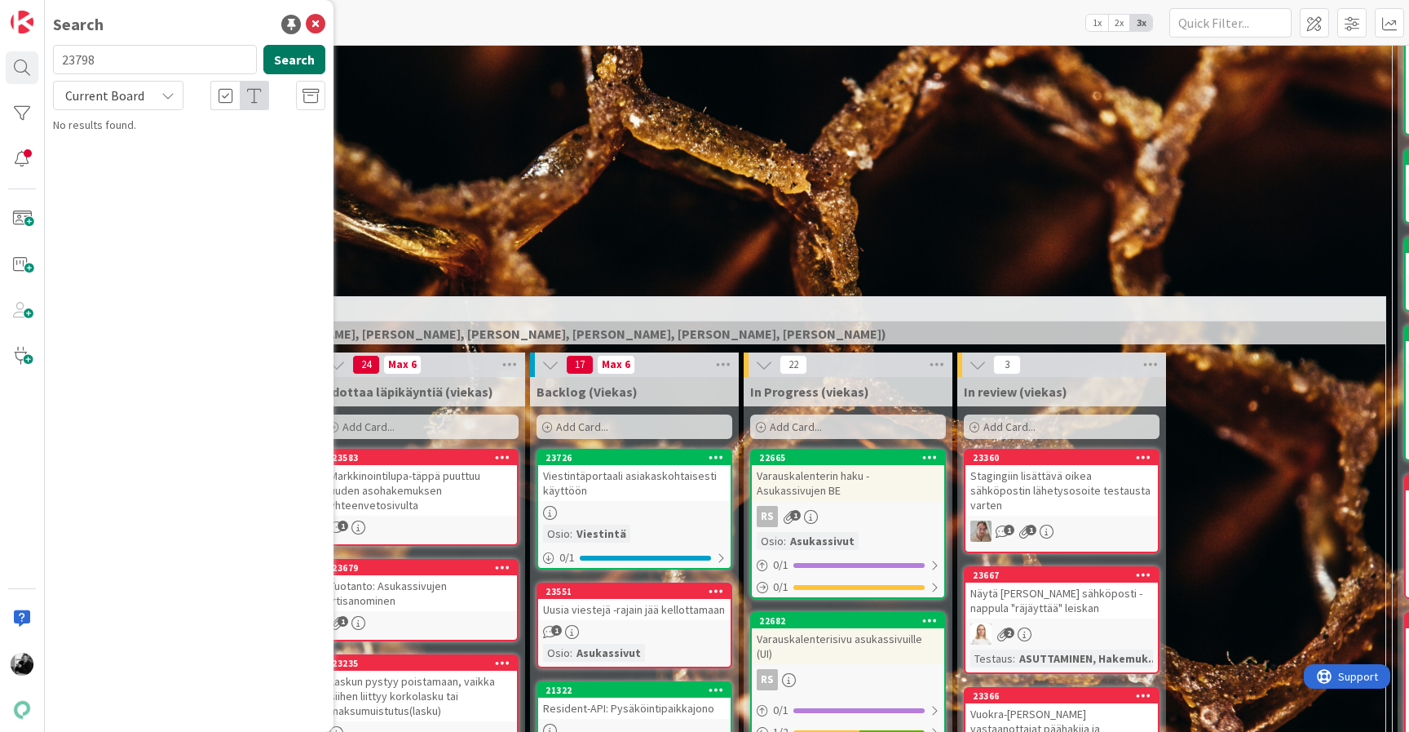
type input "23798"
click at [289, 56] on button "Search" at bounding box center [294, 59] width 62 height 29
click at [191, 153] on p "Siirretään asukassivujen viestintä modularisointiconfigiin" at bounding box center [201, 152] width 250 height 34
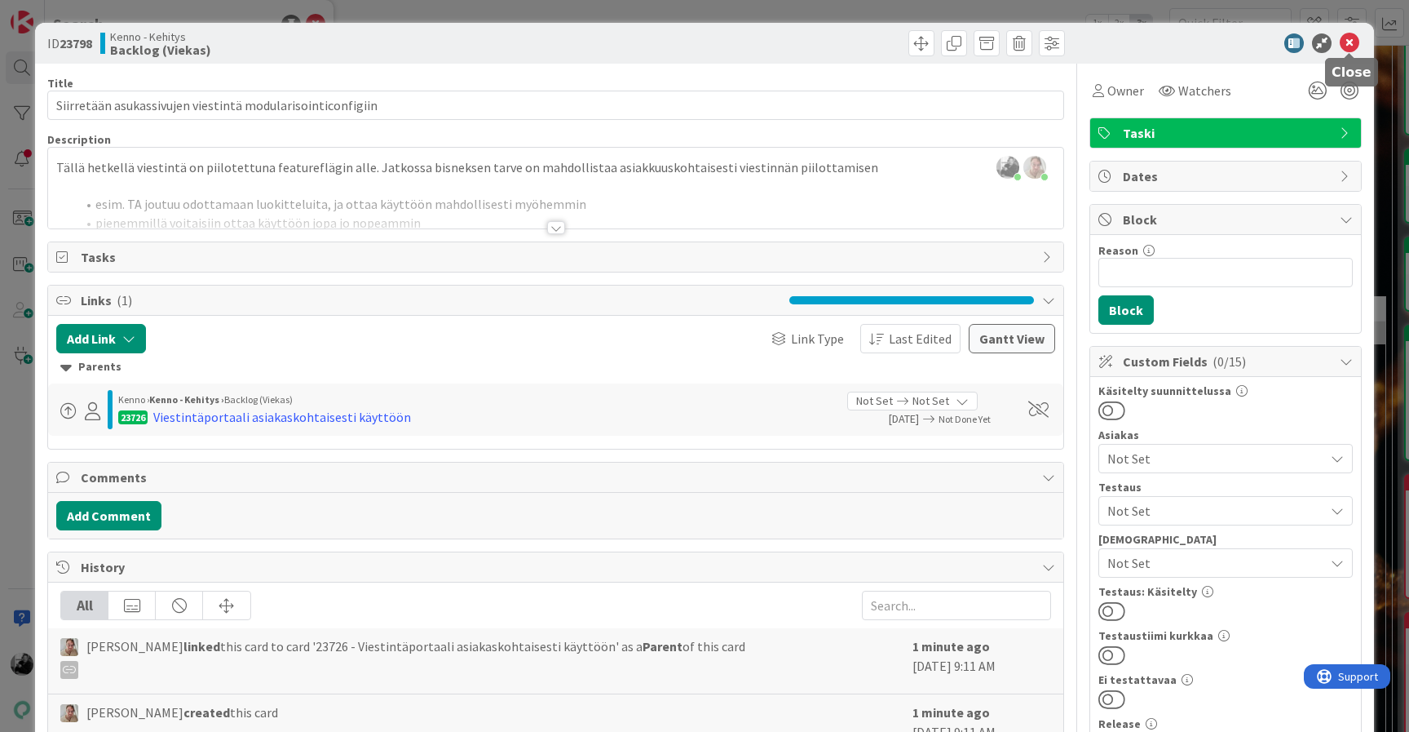
click at [1346, 44] on icon at bounding box center [1350, 43] width 20 height 20
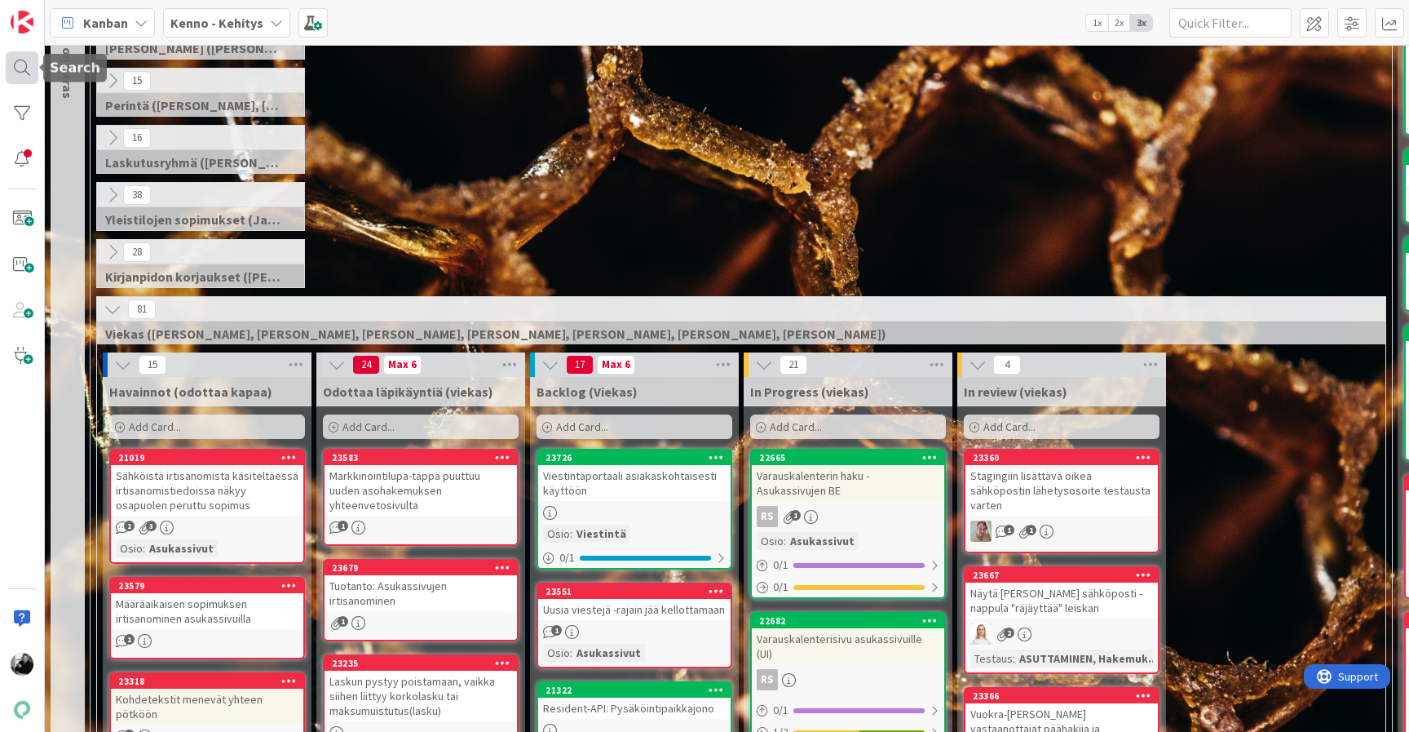
click at [11, 64] on div at bounding box center [22, 67] width 33 height 33
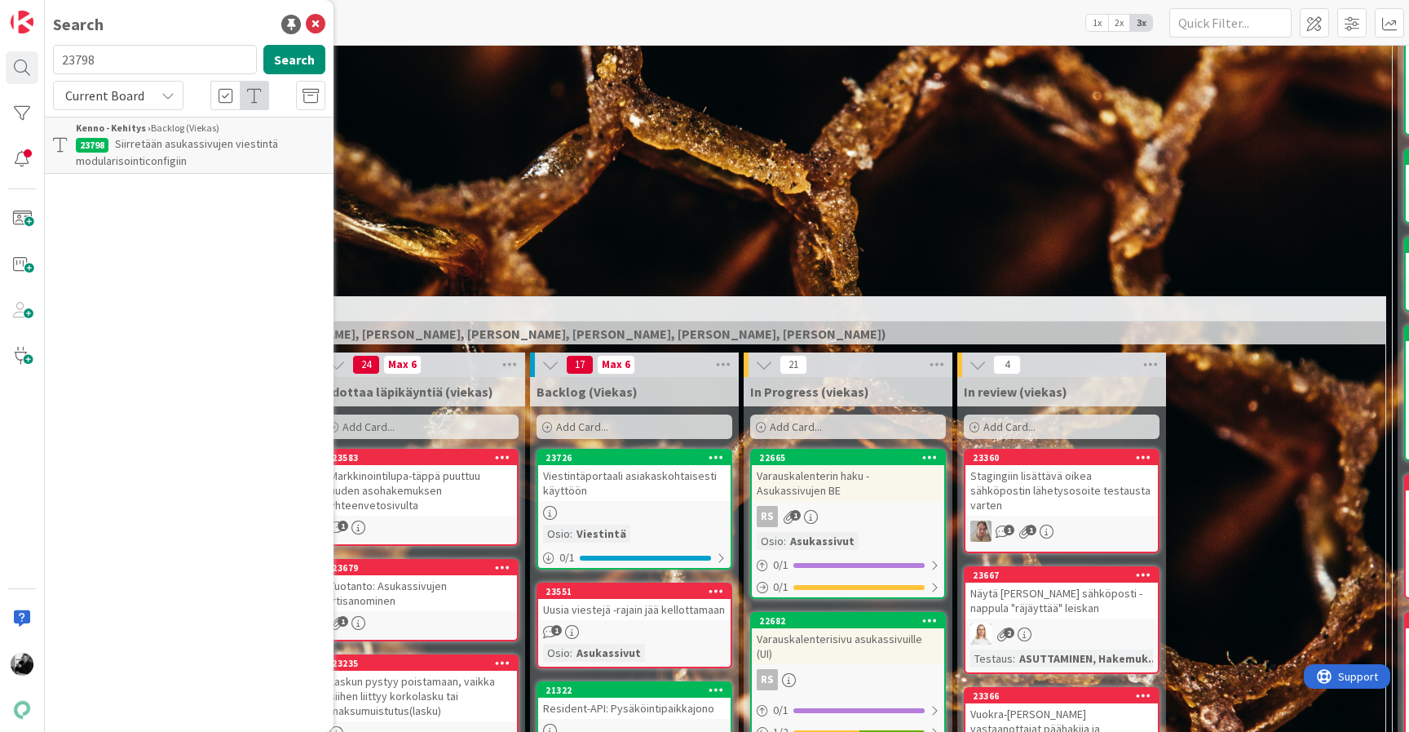
click at [150, 143] on span "Siirretään asukassivujen viestintä modularisointiconfigiin" at bounding box center [177, 152] width 202 height 32
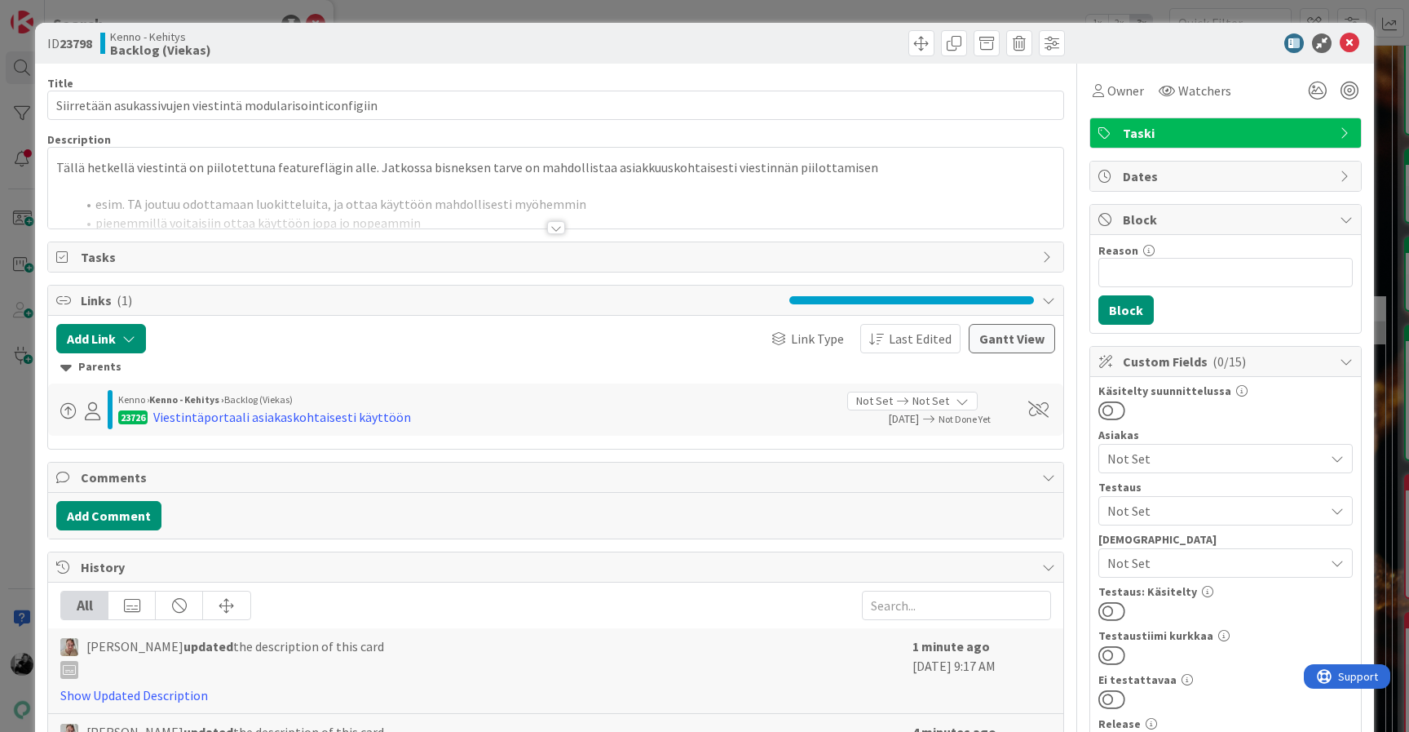
click at [552, 232] on div at bounding box center [556, 227] width 18 height 13
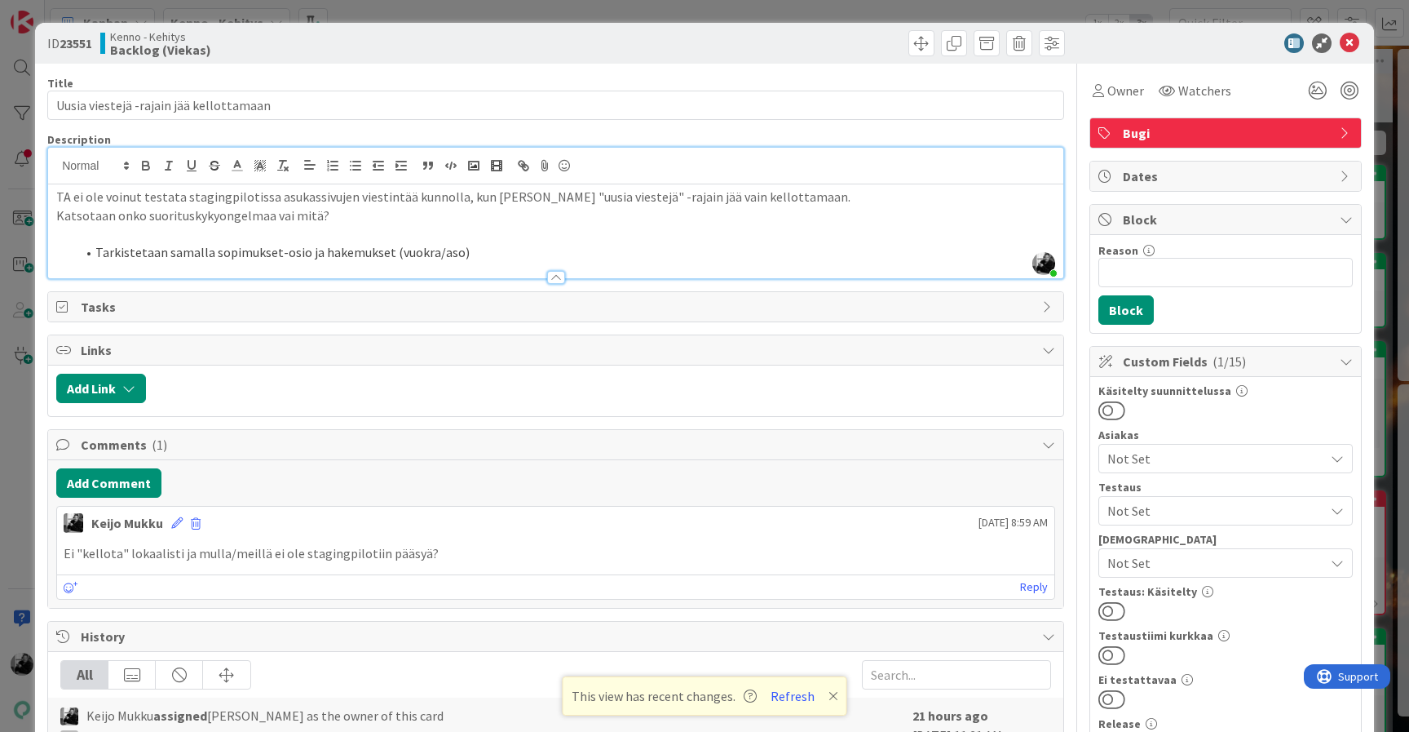
scroll to position [45, 0]
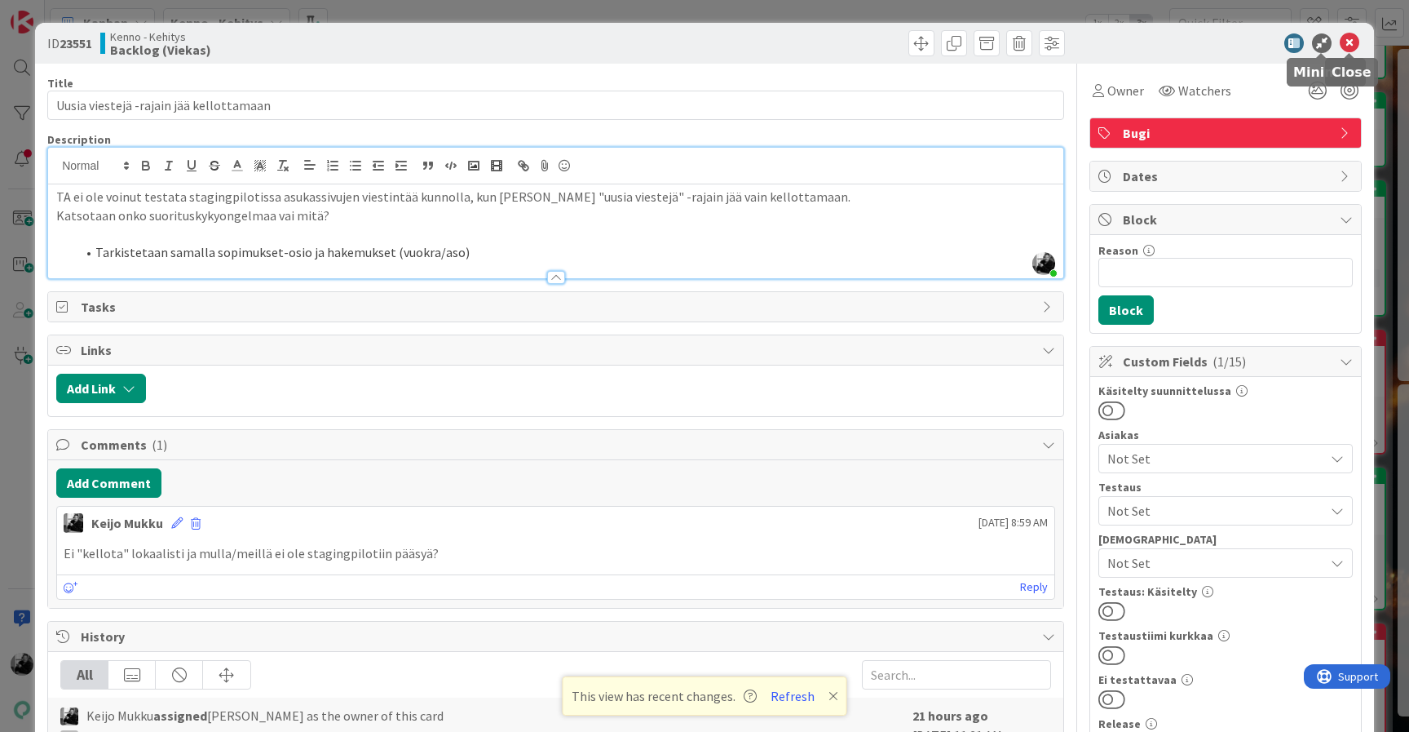
click at [1352, 38] on icon at bounding box center [1350, 43] width 20 height 20
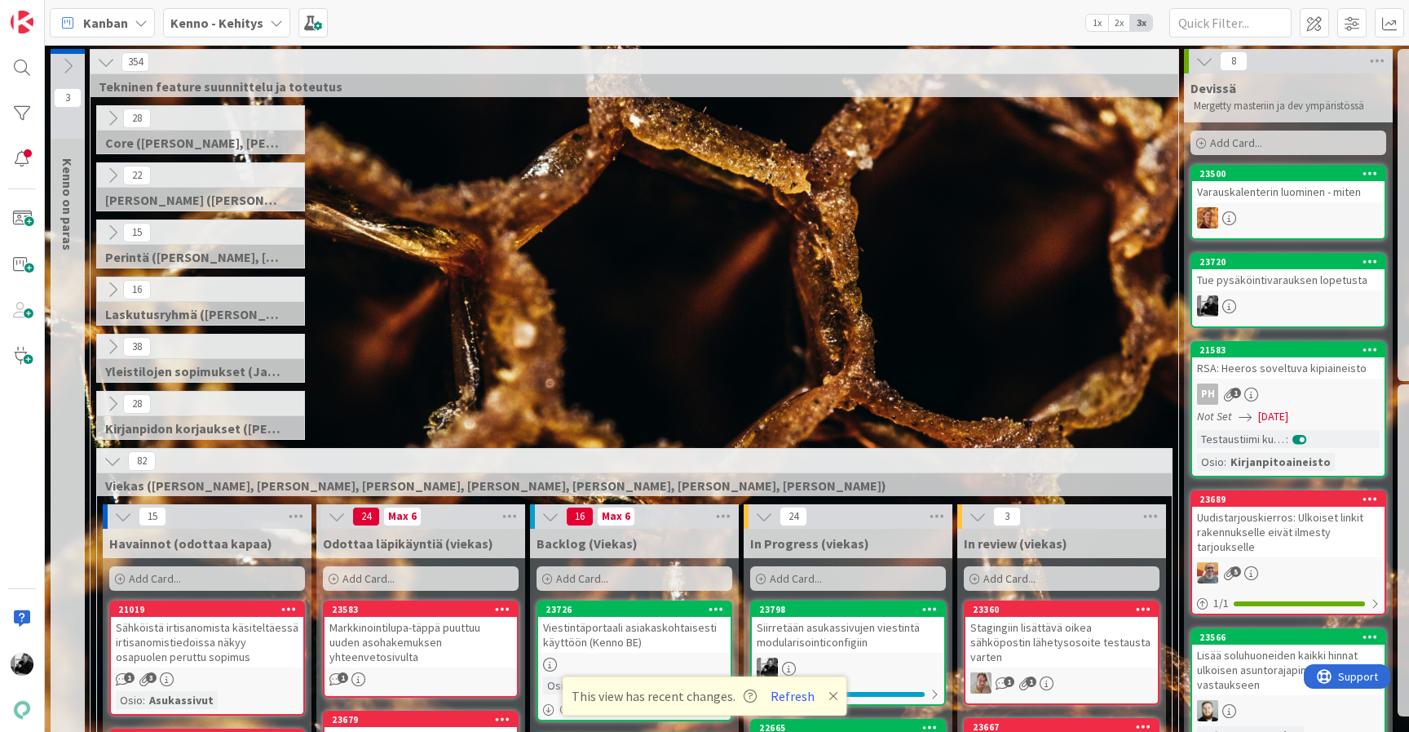
scroll to position [161, 0]
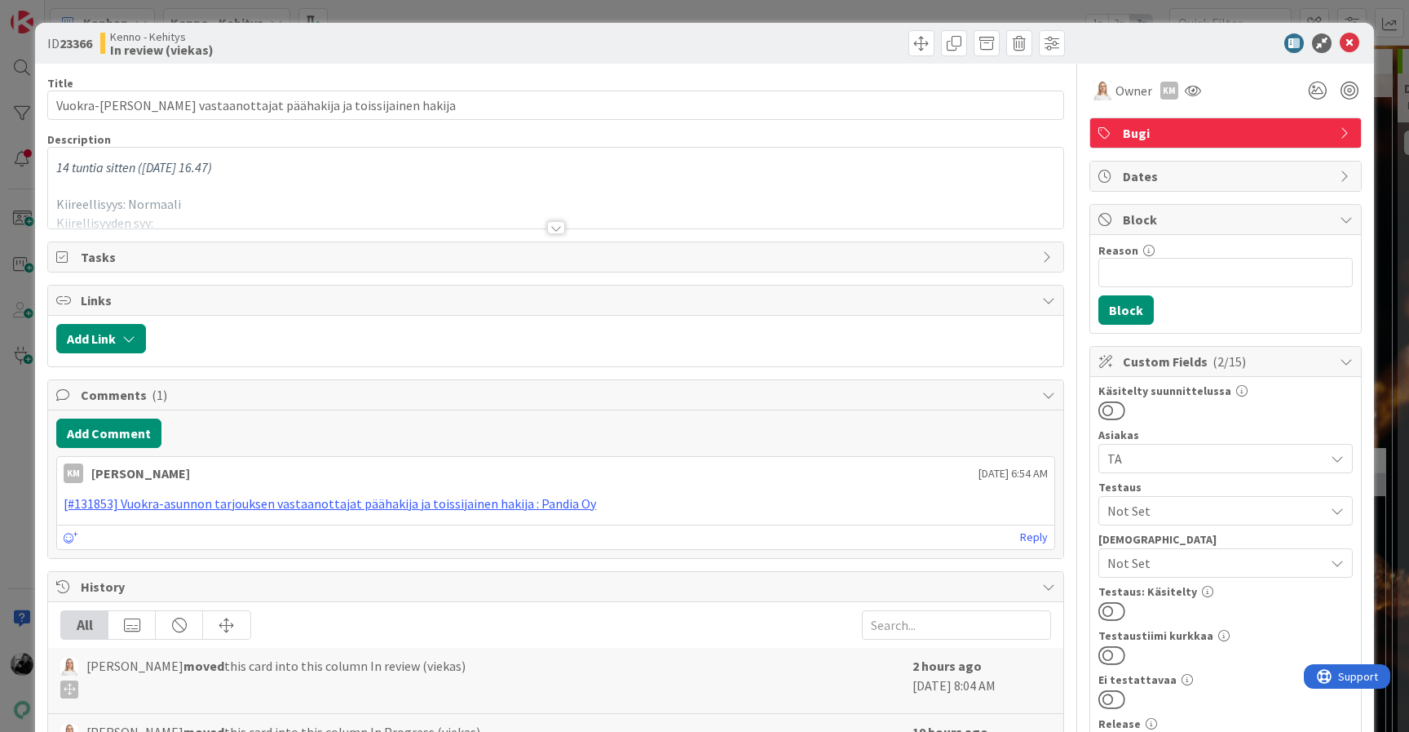
click at [560, 226] on div at bounding box center [556, 227] width 18 height 13
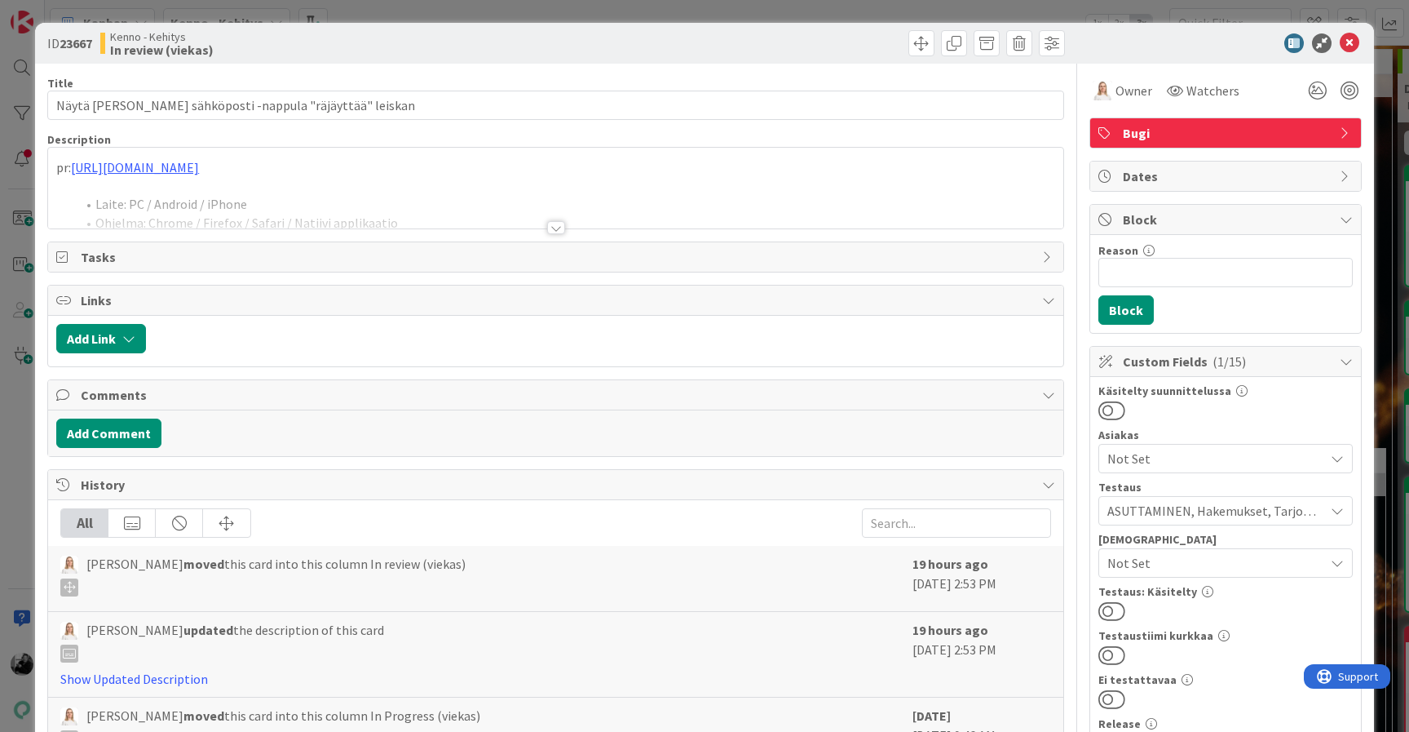
click at [554, 223] on div at bounding box center [556, 227] width 18 height 13
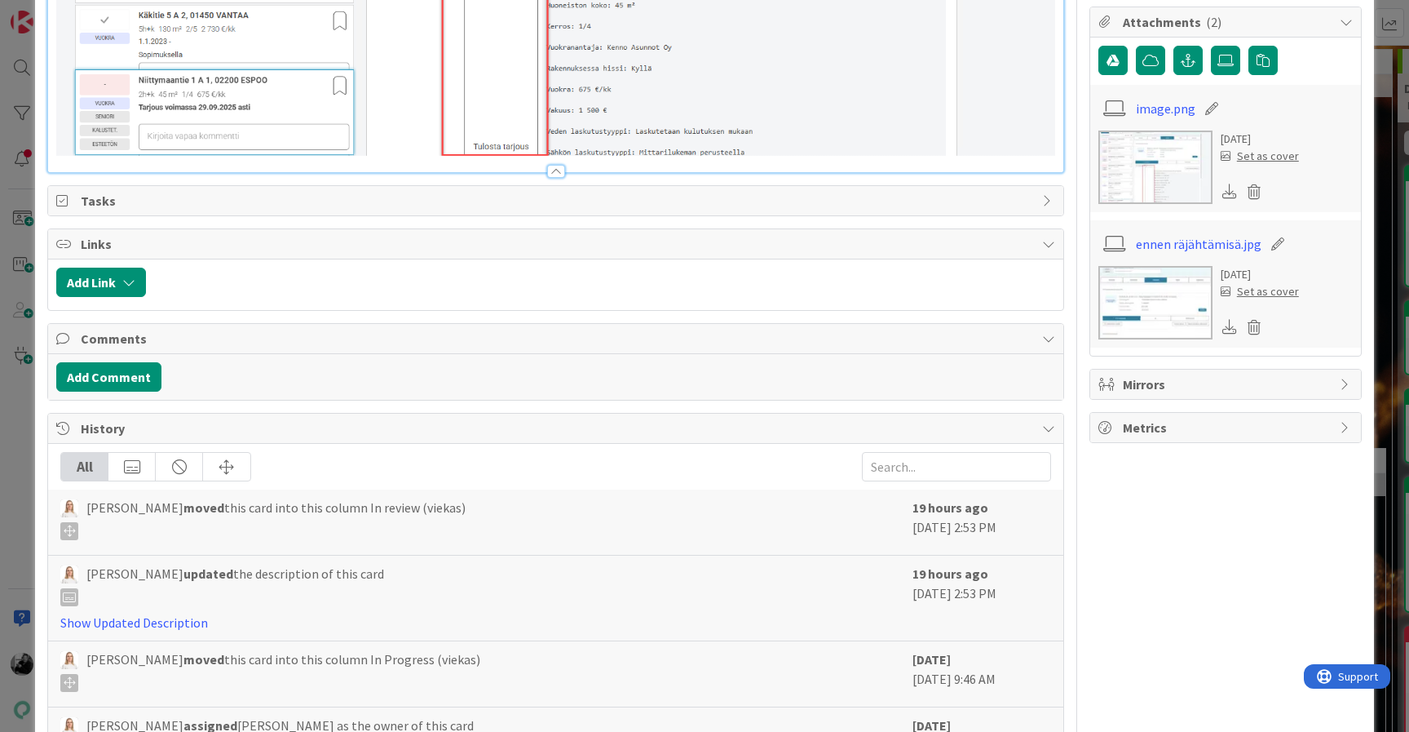
scroll to position [1124, 0]
click at [1151, 304] on img at bounding box center [1156, 304] width 114 height 73
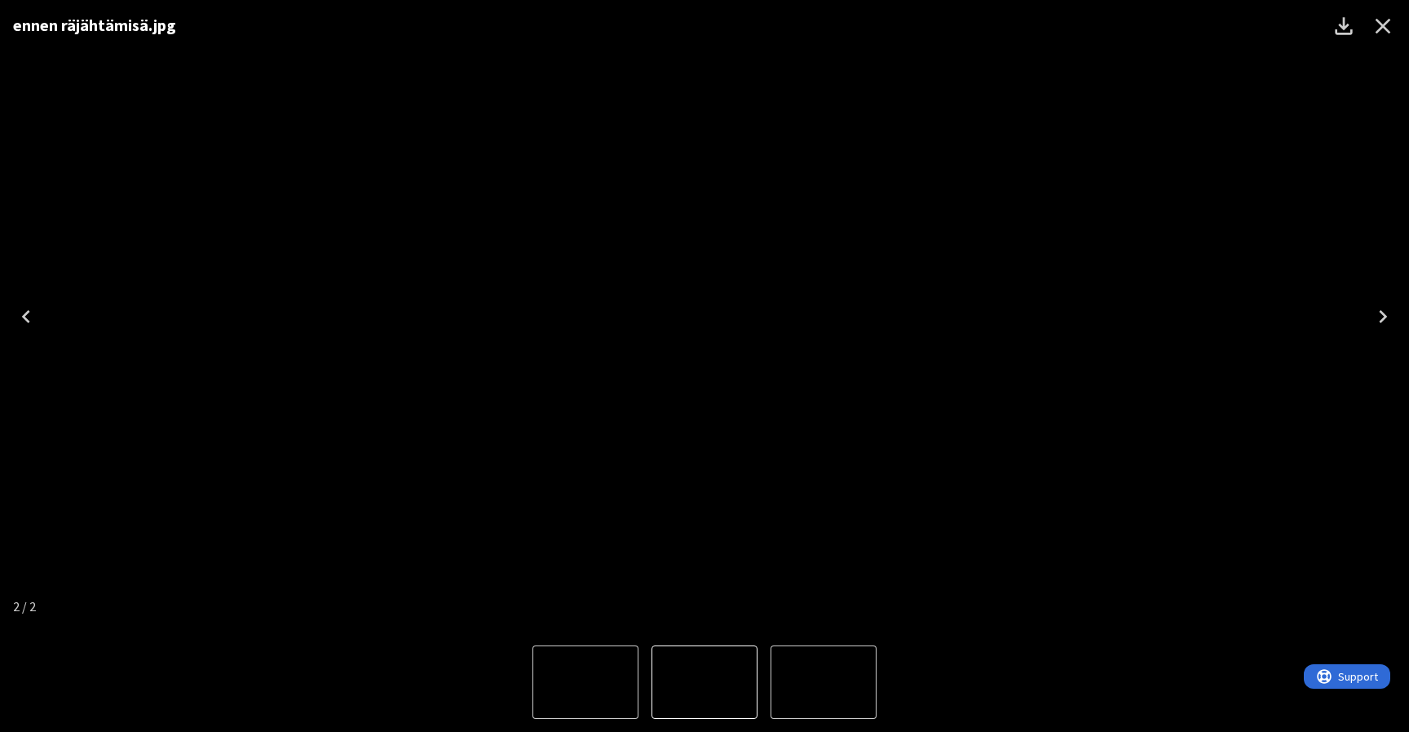
click at [1387, 22] on icon "Close" at bounding box center [1383, 26] width 15 height 15
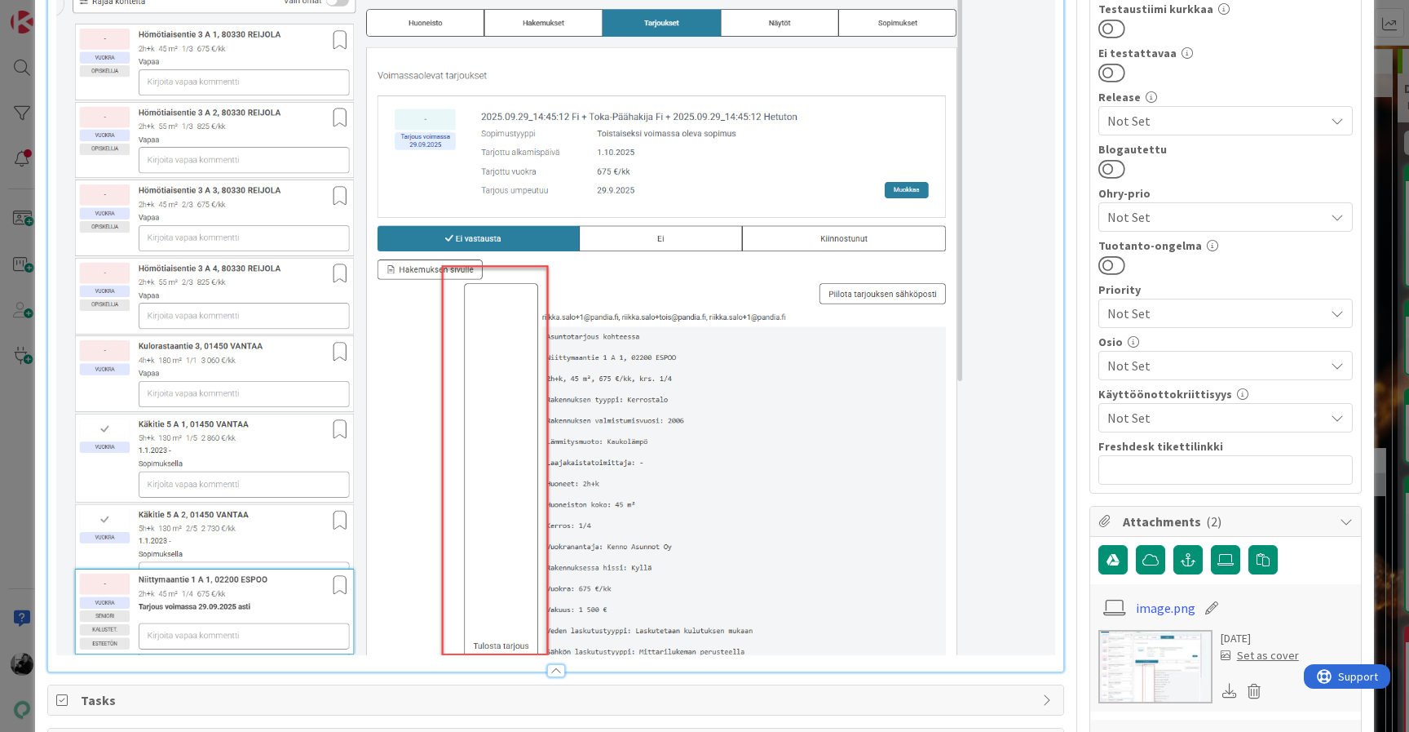
scroll to position [520, 0]
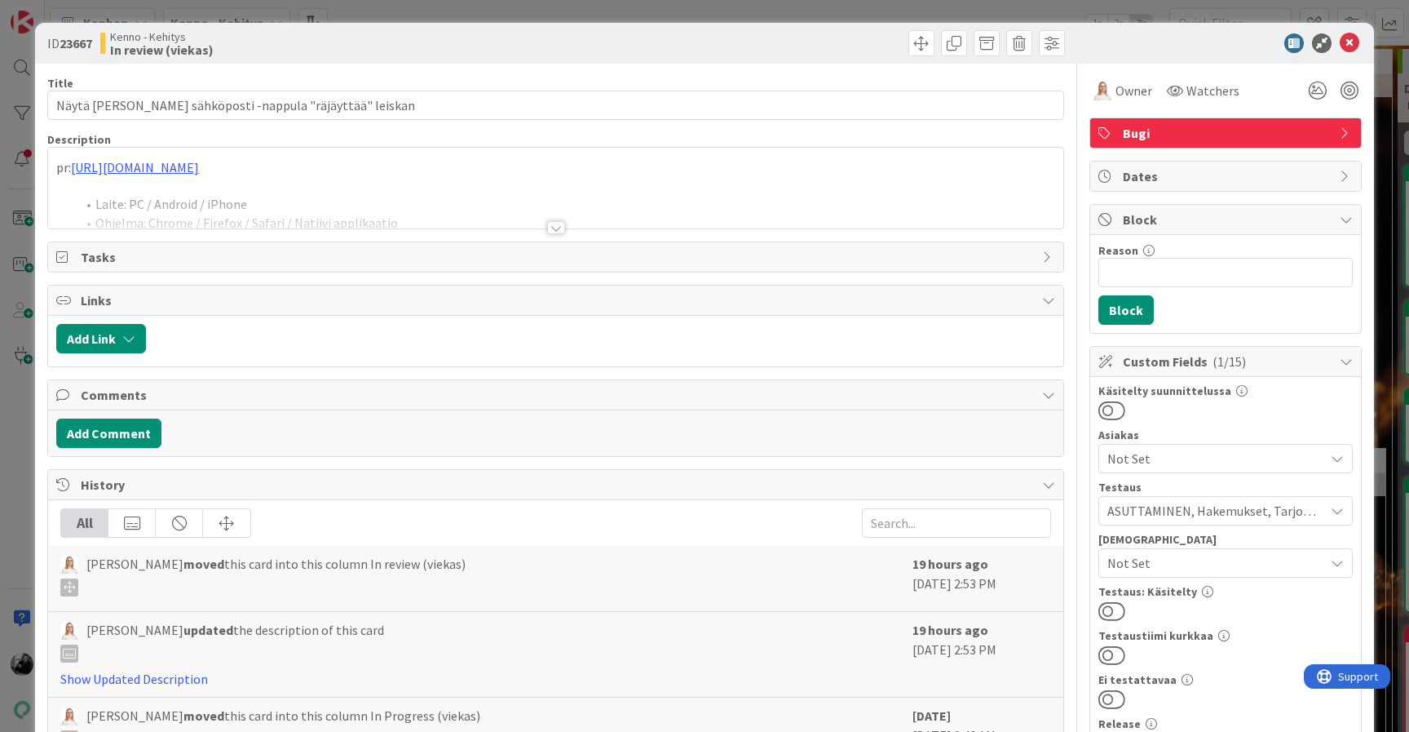
click at [564, 226] on div at bounding box center [556, 227] width 18 height 13
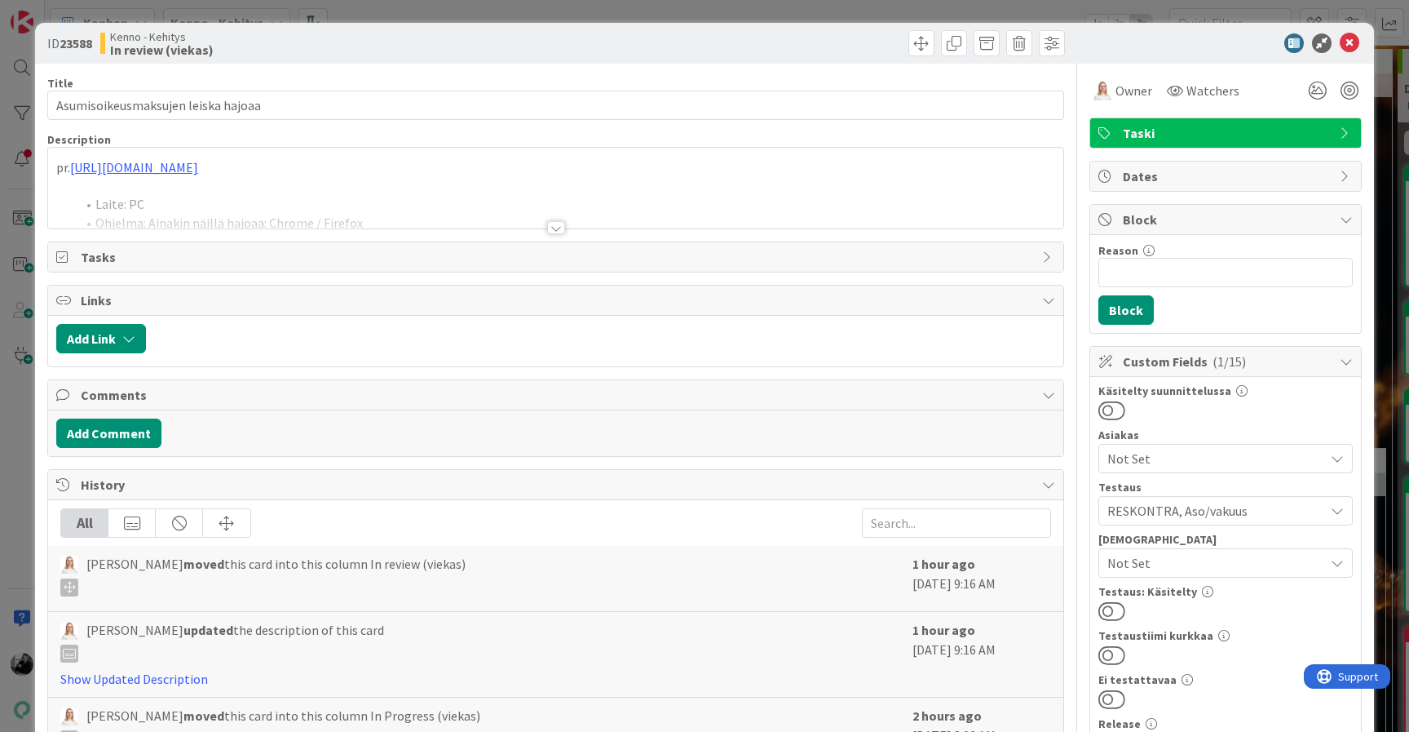
click at [561, 231] on div at bounding box center [556, 227] width 18 height 13
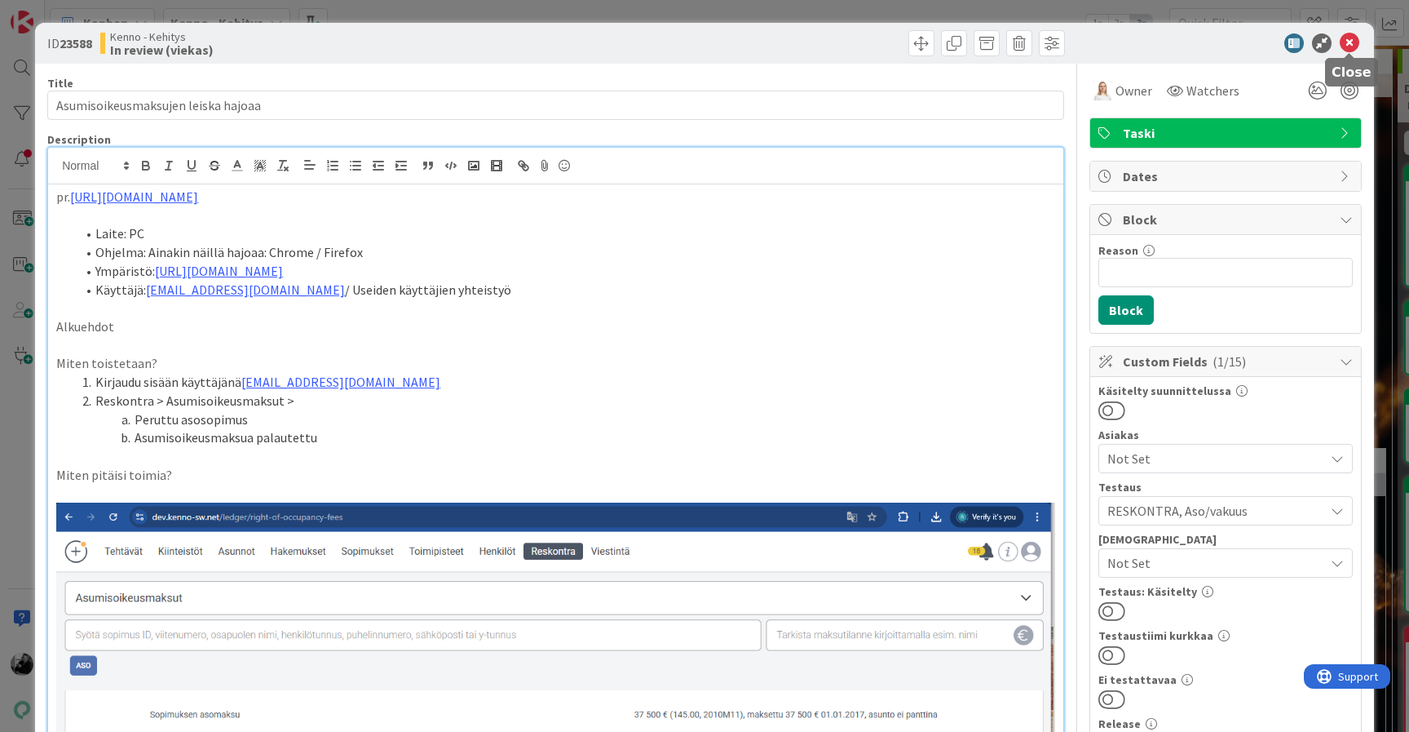
click at [1355, 42] on icon at bounding box center [1350, 43] width 20 height 20
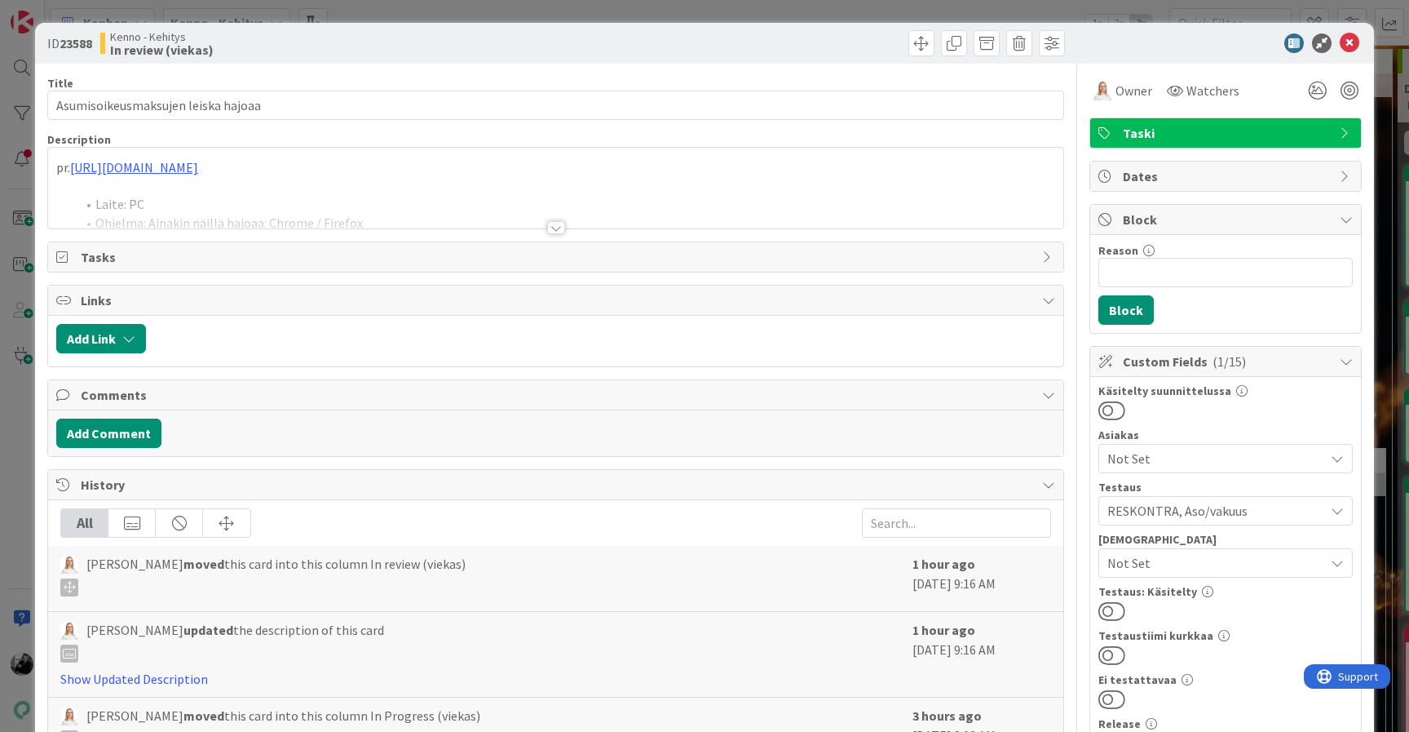
click at [559, 224] on div at bounding box center [556, 227] width 18 height 13
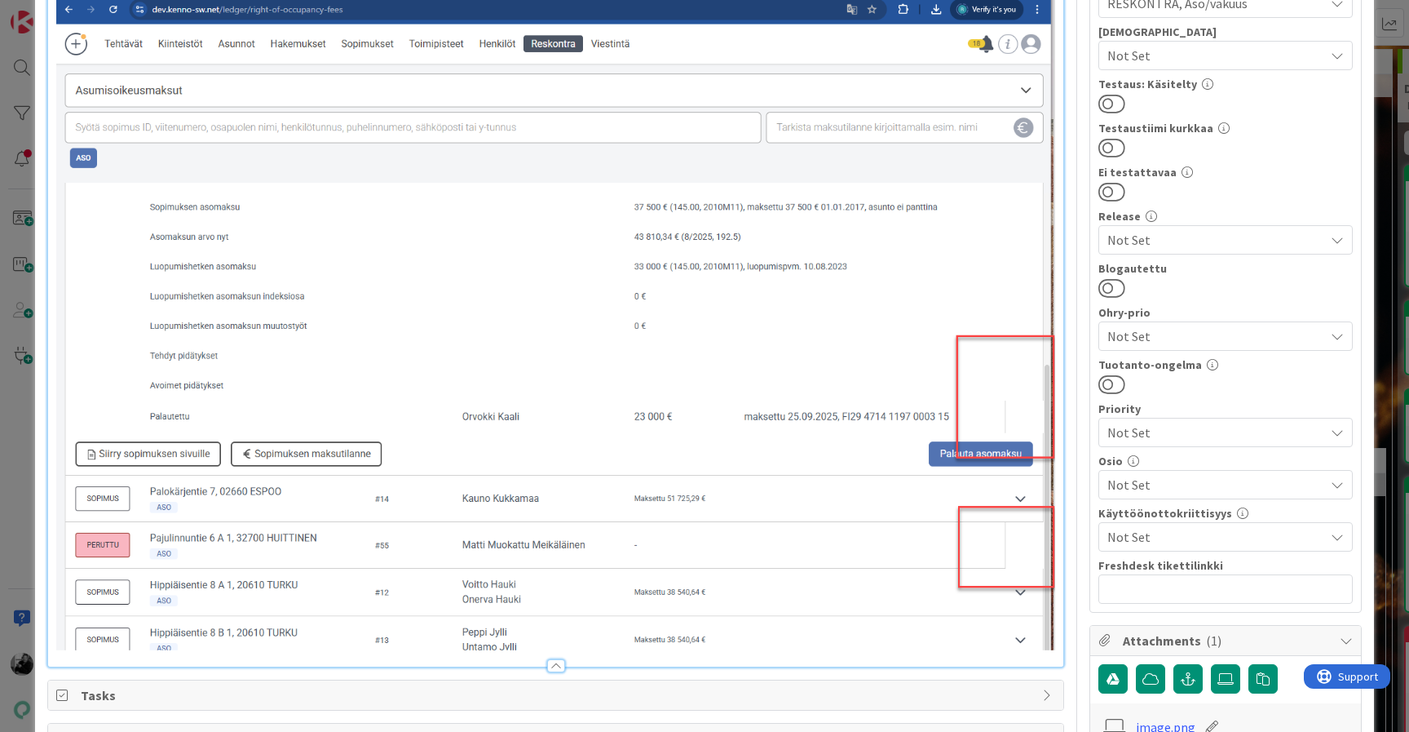
scroll to position [534, 0]
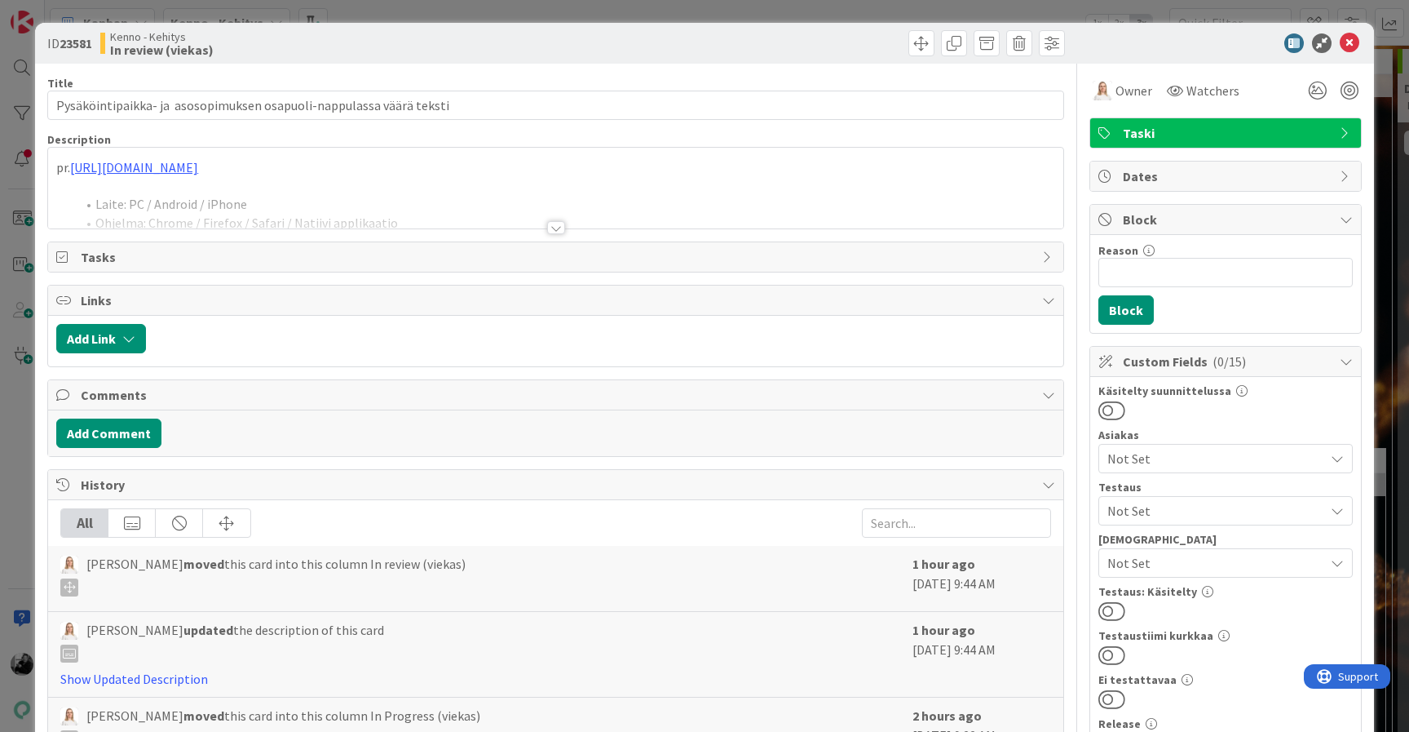
click at [553, 231] on div at bounding box center [556, 227] width 18 height 13
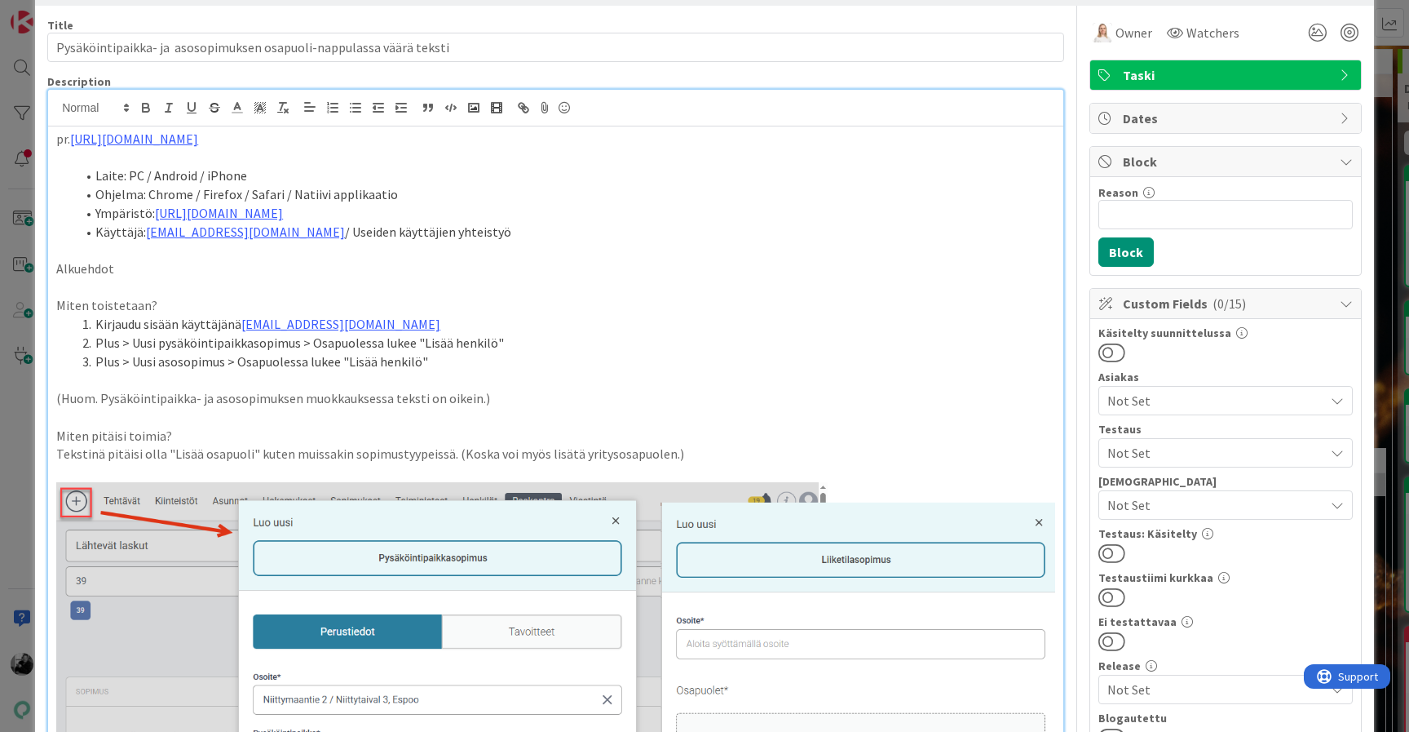
scroll to position [20, 0]
